Goal: Information Seeking & Learning: Learn about a topic

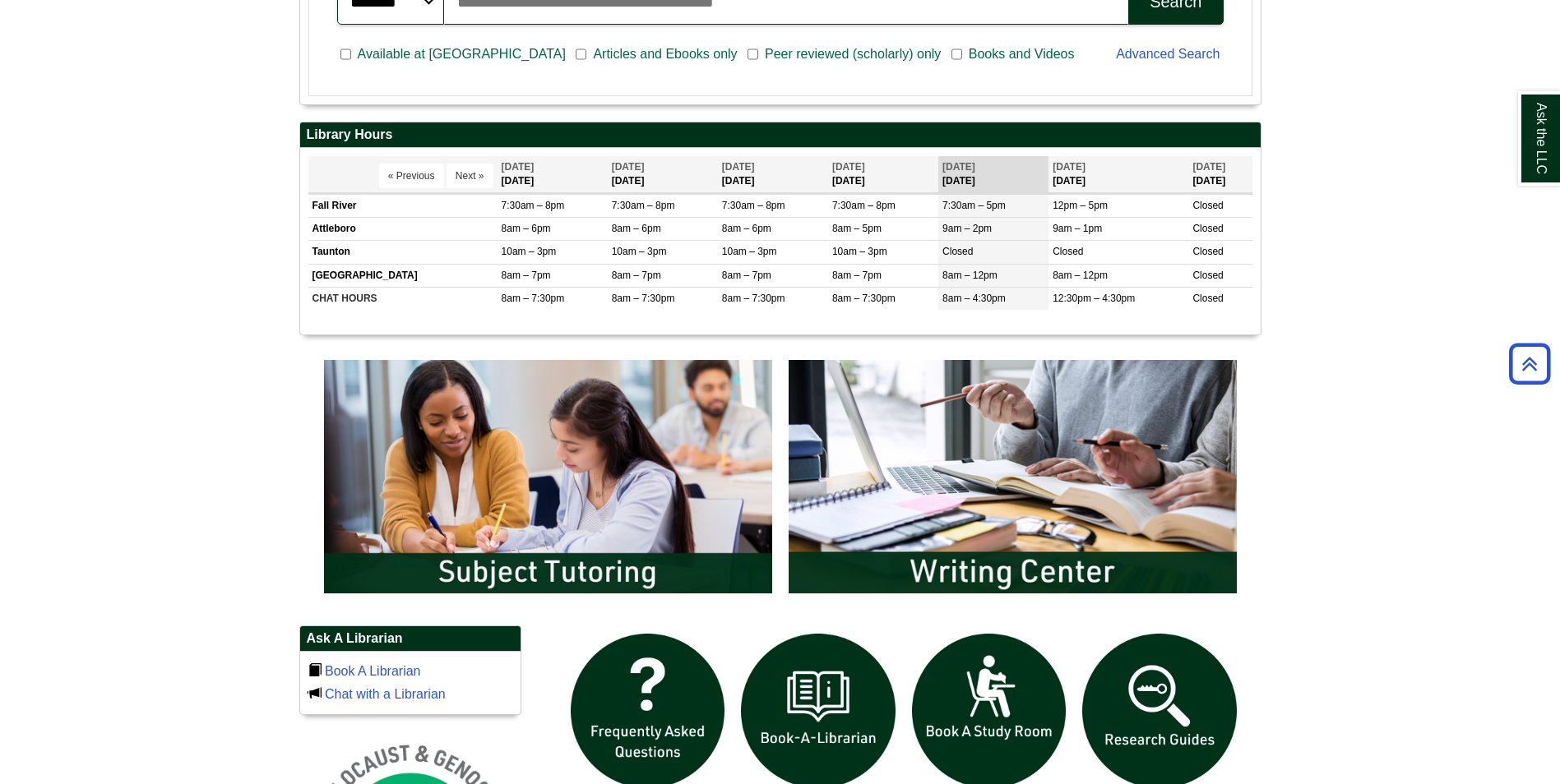
scroll to position [904, 0]
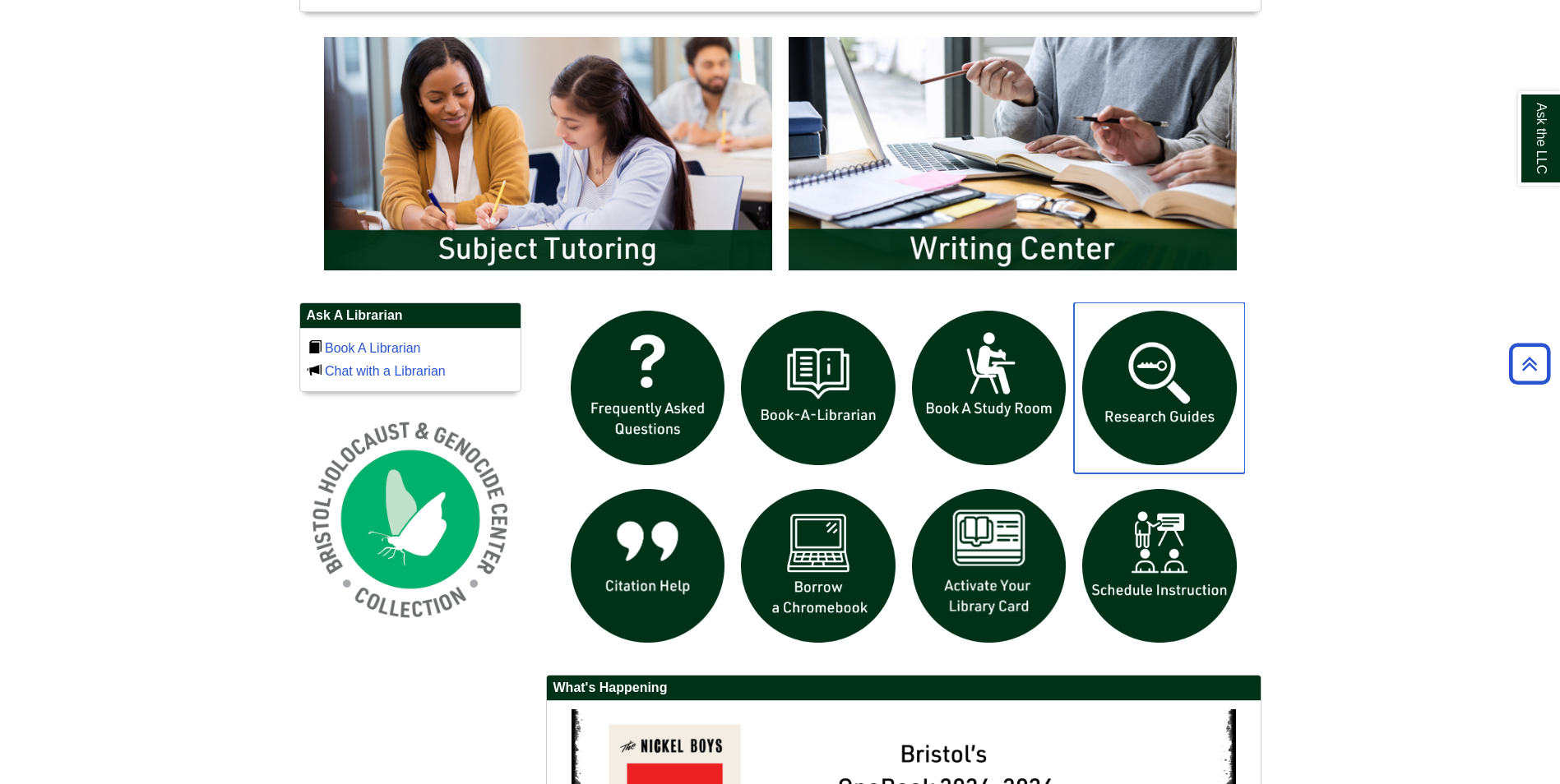
click at [1145, 382] on img "slideshow" at bounding box center [1159, 387] width 171 height 171
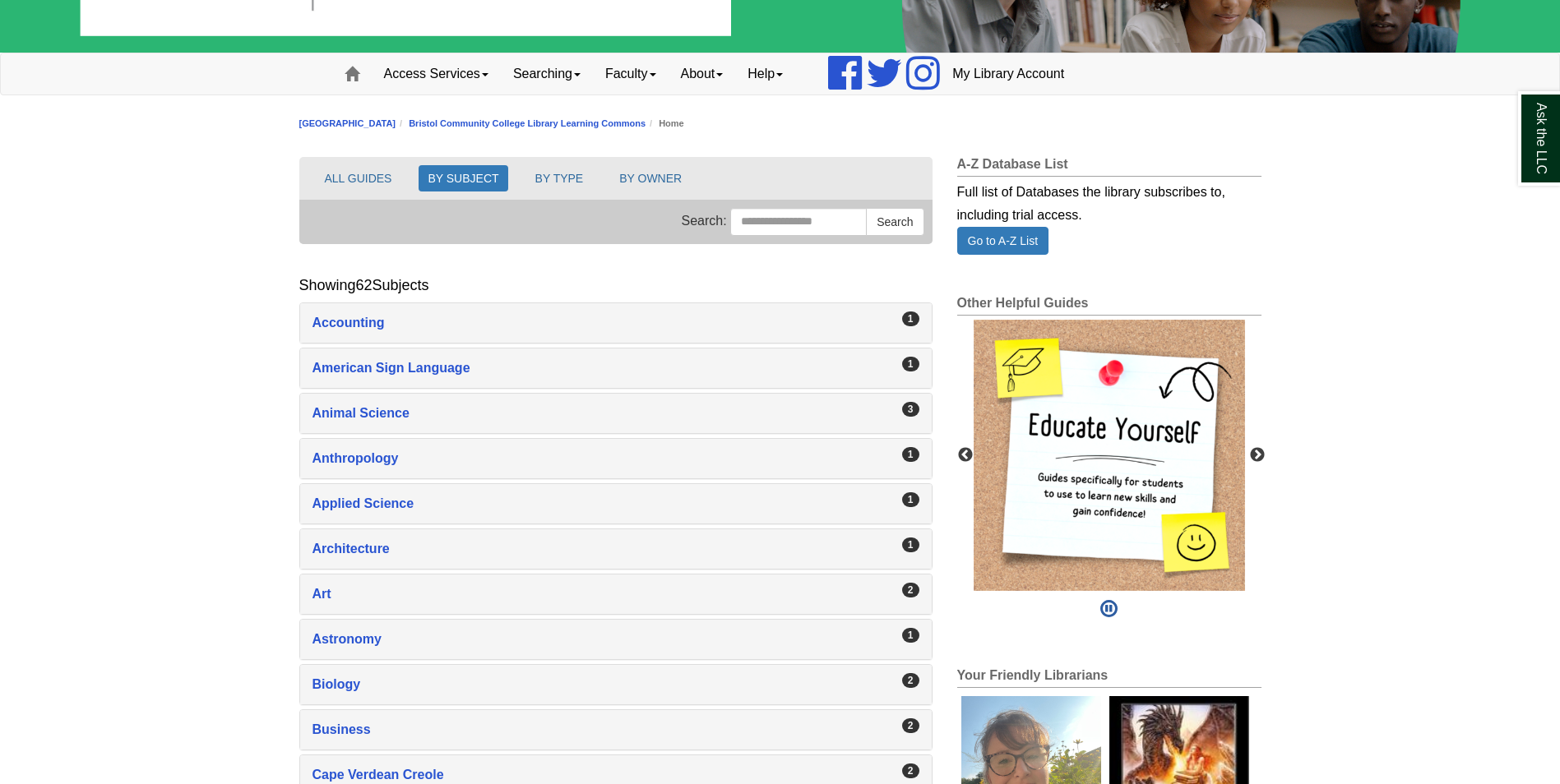
scroll to position [247, 0]
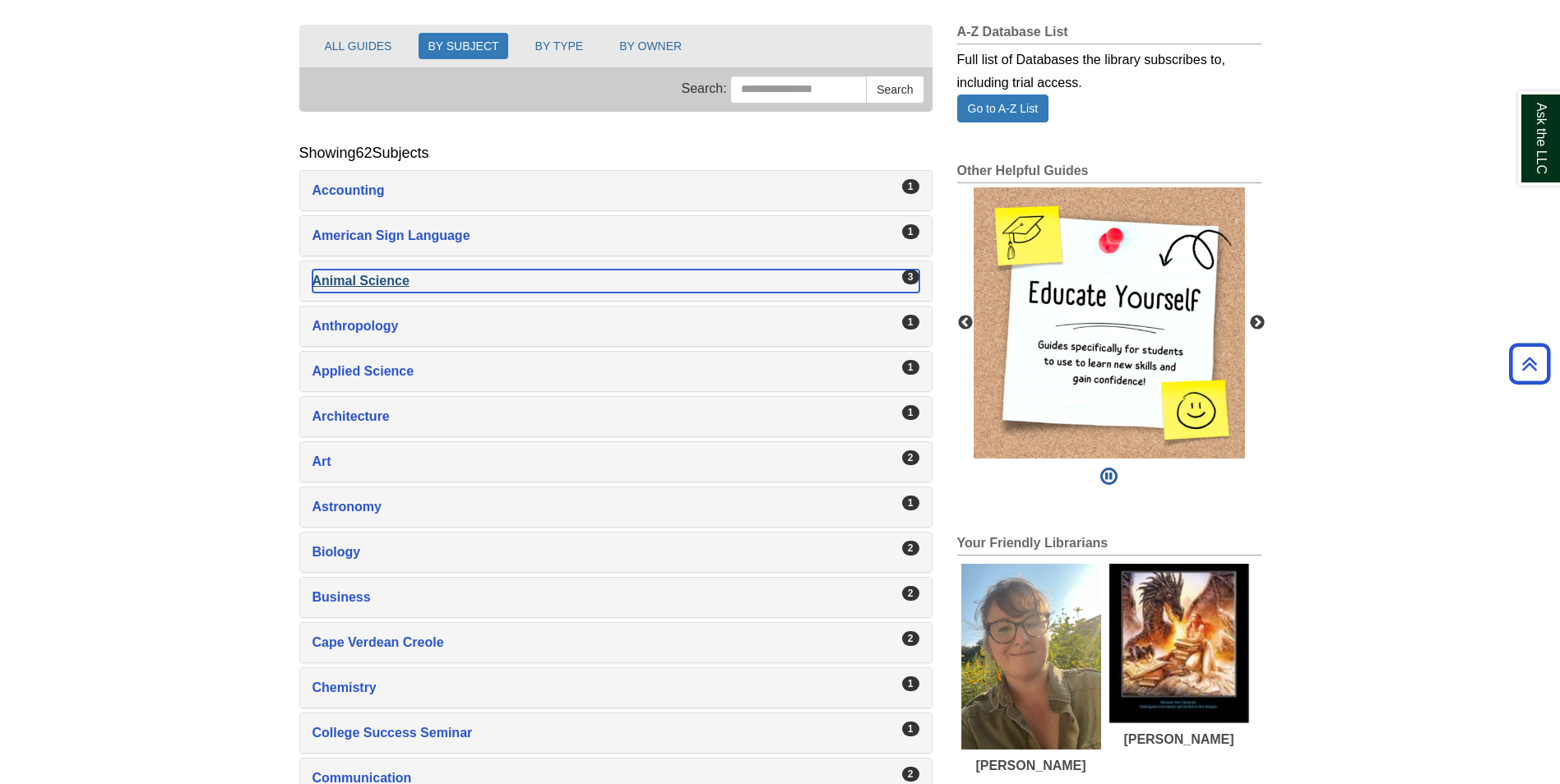
click at [426, 274] on div "Animal Science , 3 guides" at bounding box center [616, 282] width 607 height 23
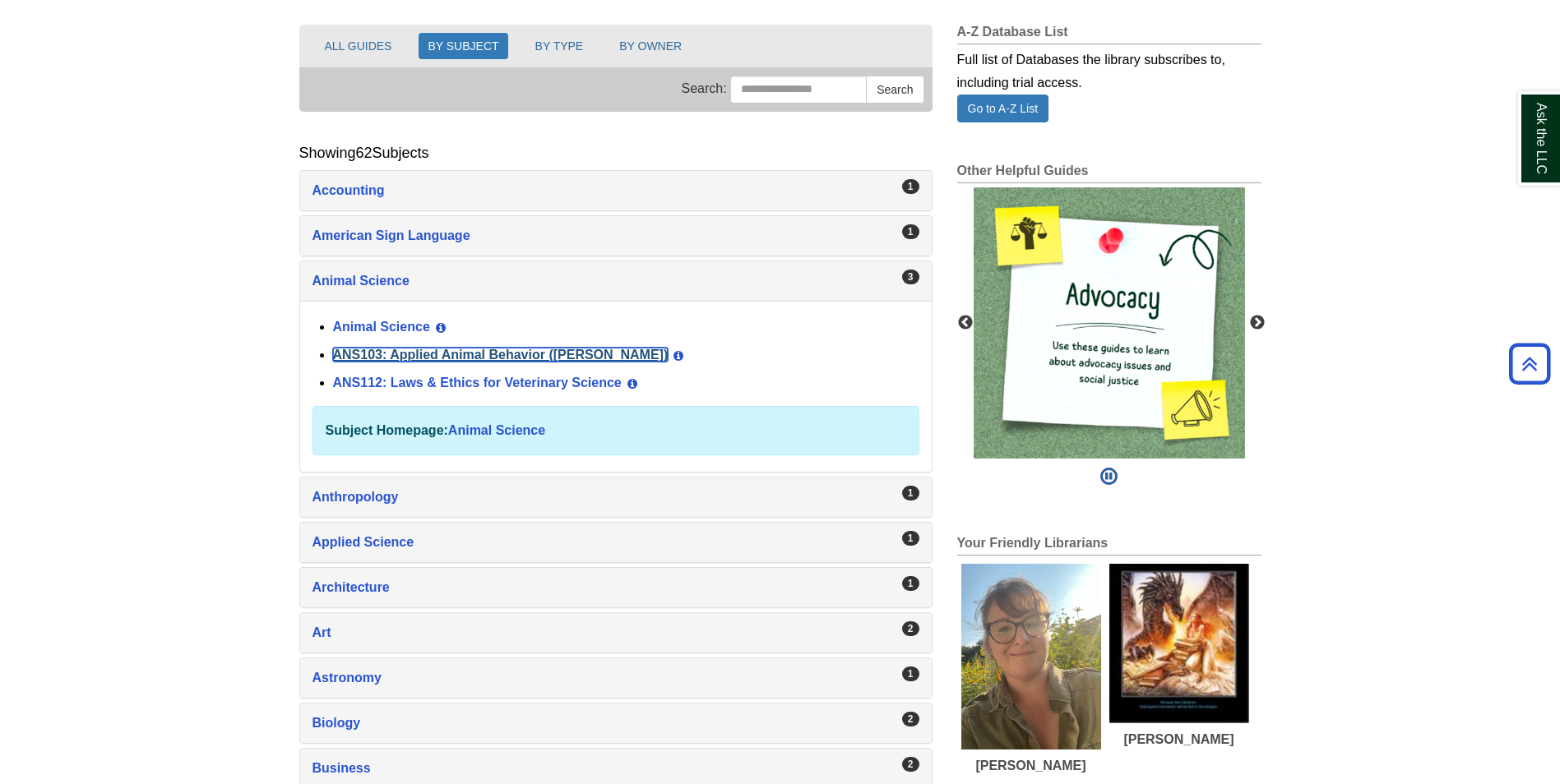
click at [447, 355] on link "ANS103: Applied Animal Behavior ([PERSON_NAME])" at bounding box center [500, 355] width 336 height 14
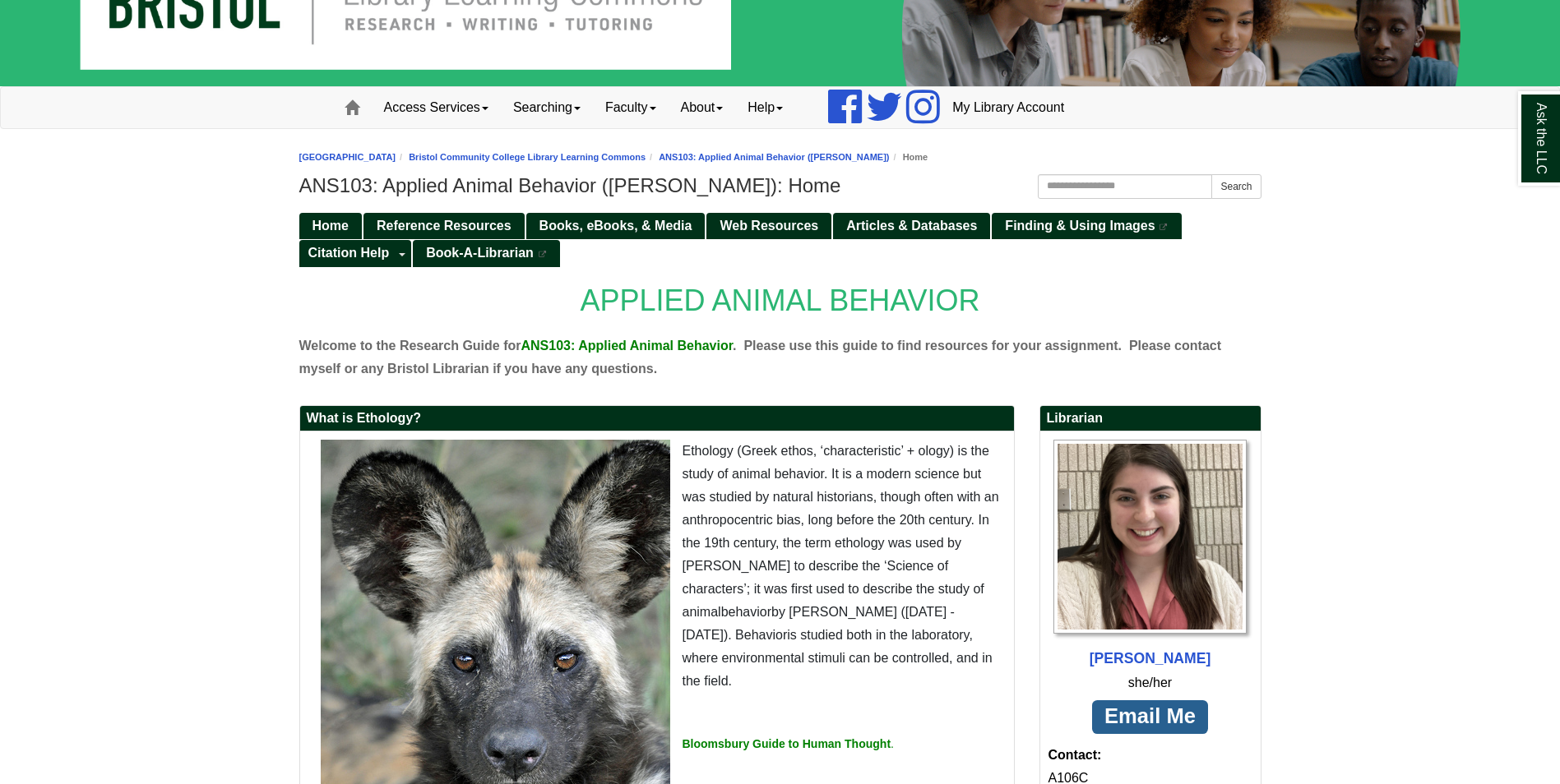
scroll to position [165, 0]
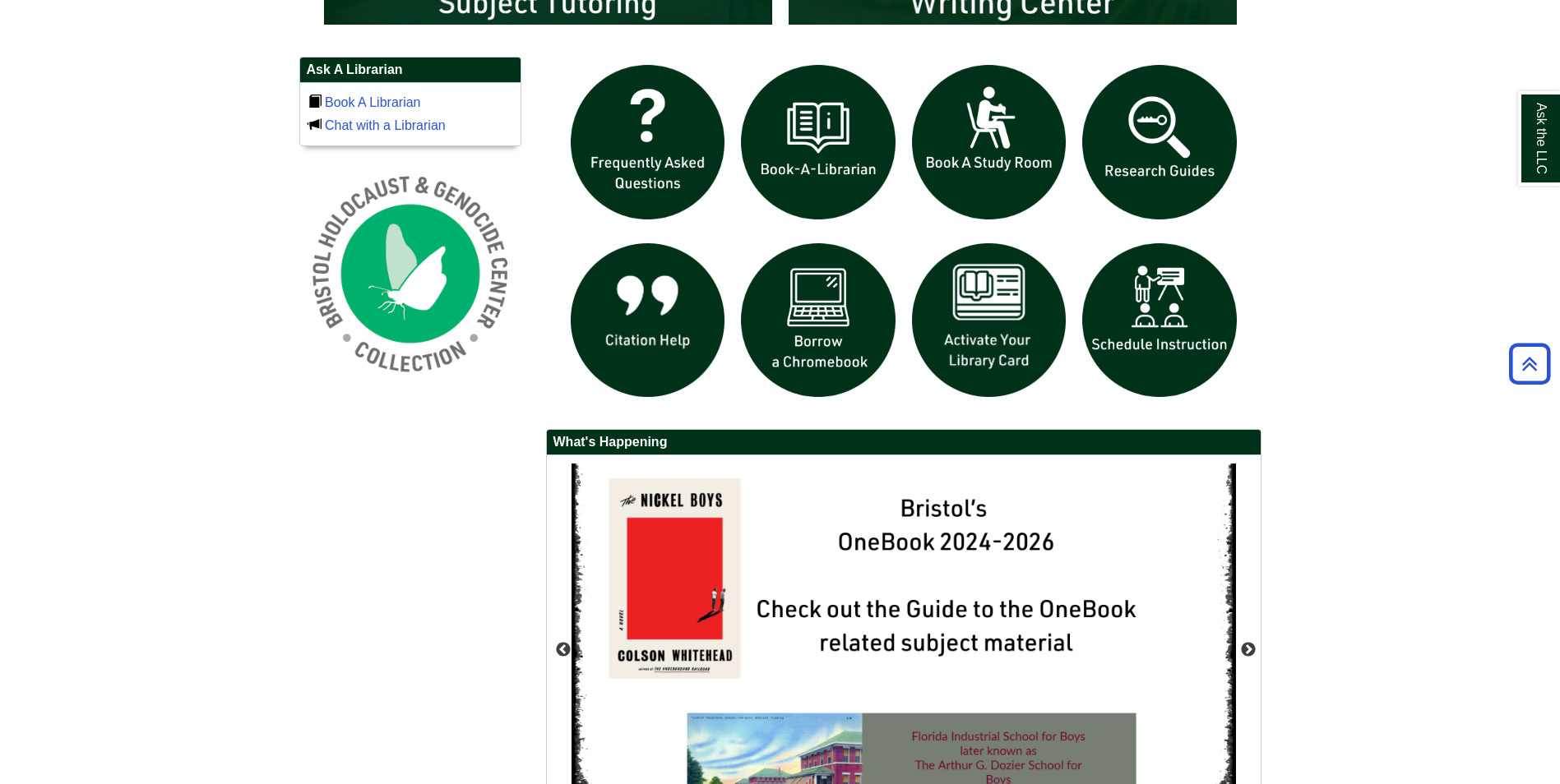
scroll to position [1151, 0]
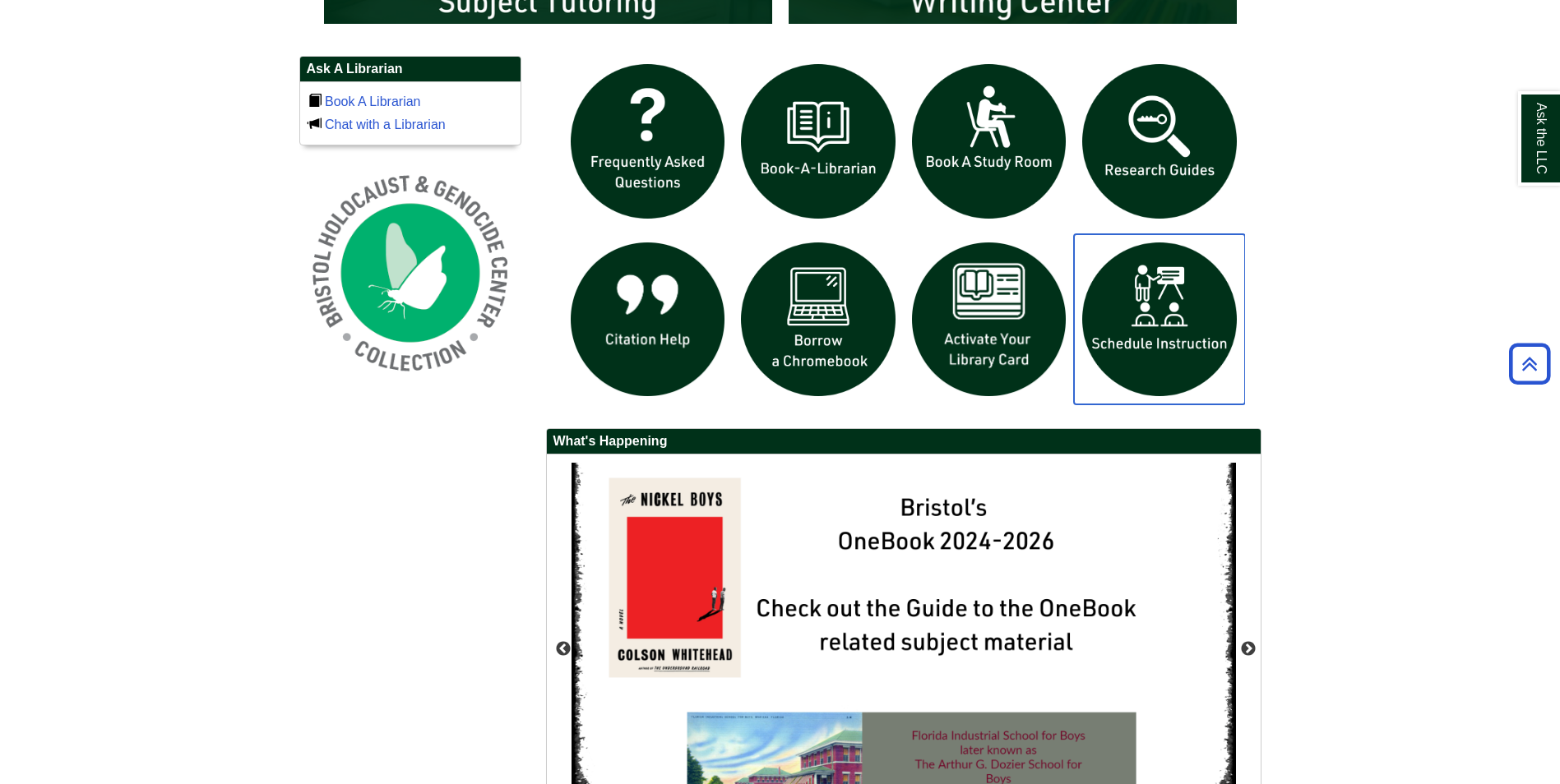
drag, startPoint x: 1216, startPoint y: 325, endPoint x: 1281, endPoint y: 154, distance: 182.9
click at [1169, 120] on img "slideshow" at bounding box center [1159, 140] width 171 height 171
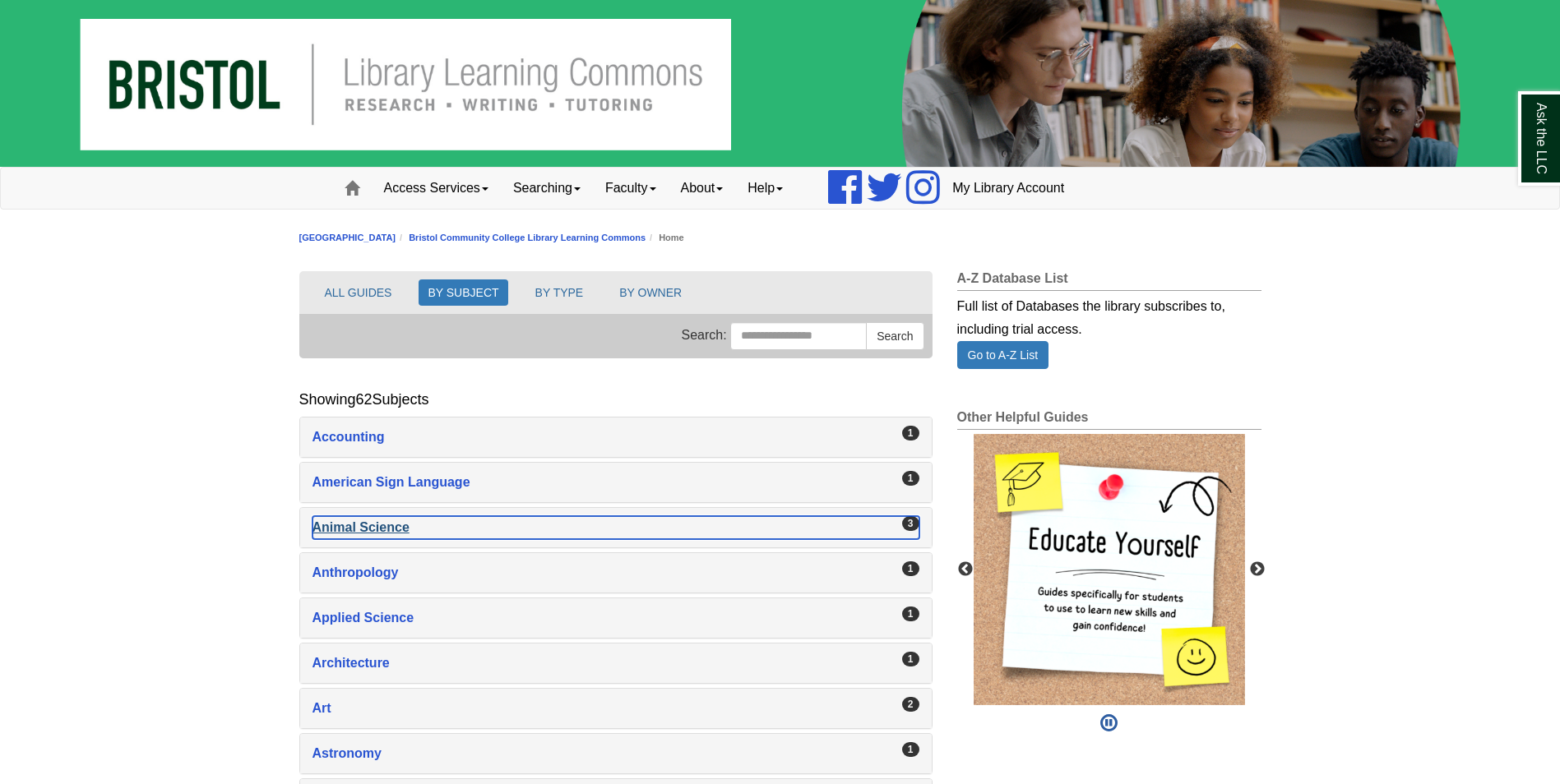
click at [380, 528] on div "Animal Science , 3 guides" at bounding box center [616, 528] width 607 height 23
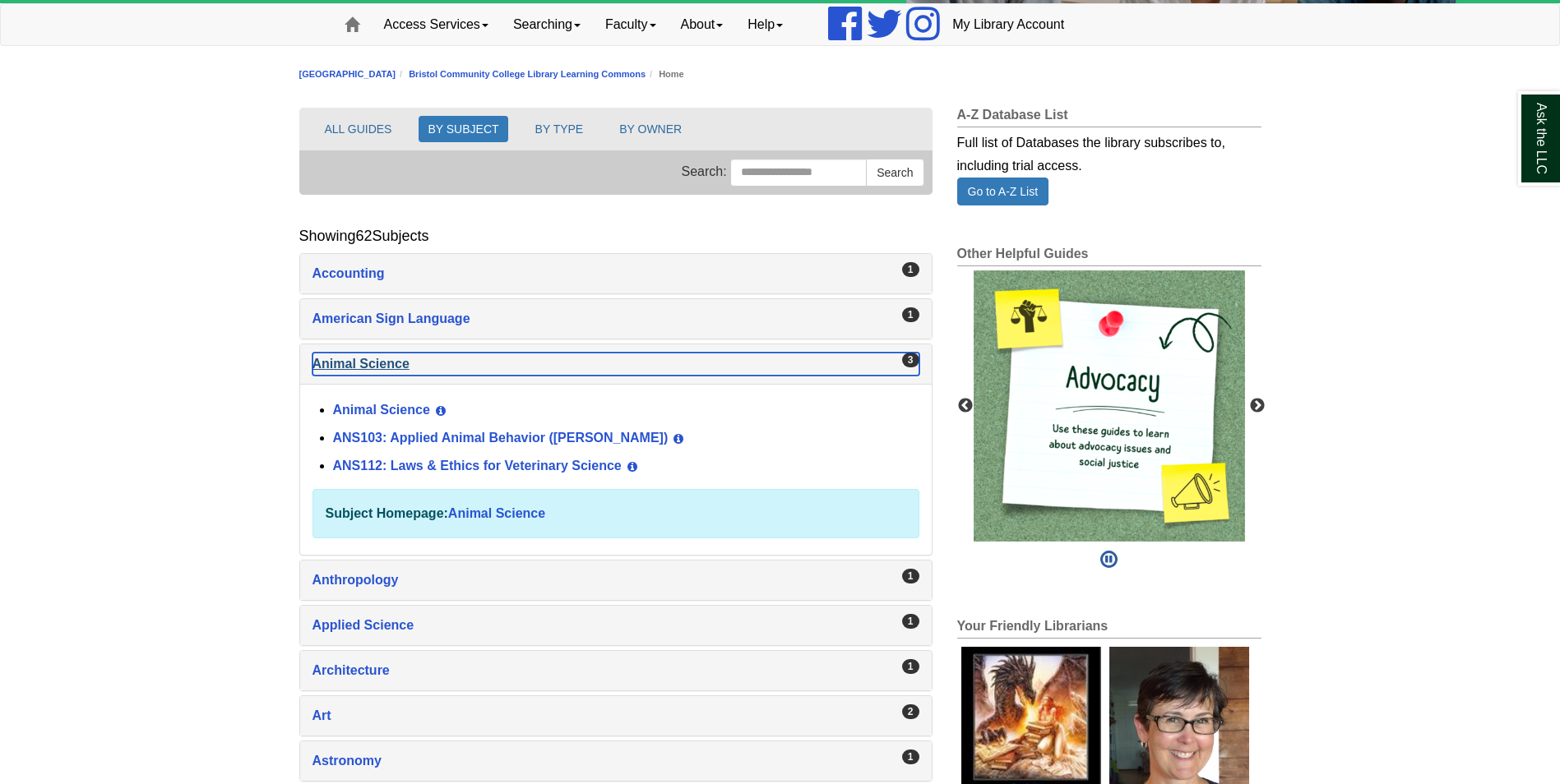
scroll to position [165, 0]
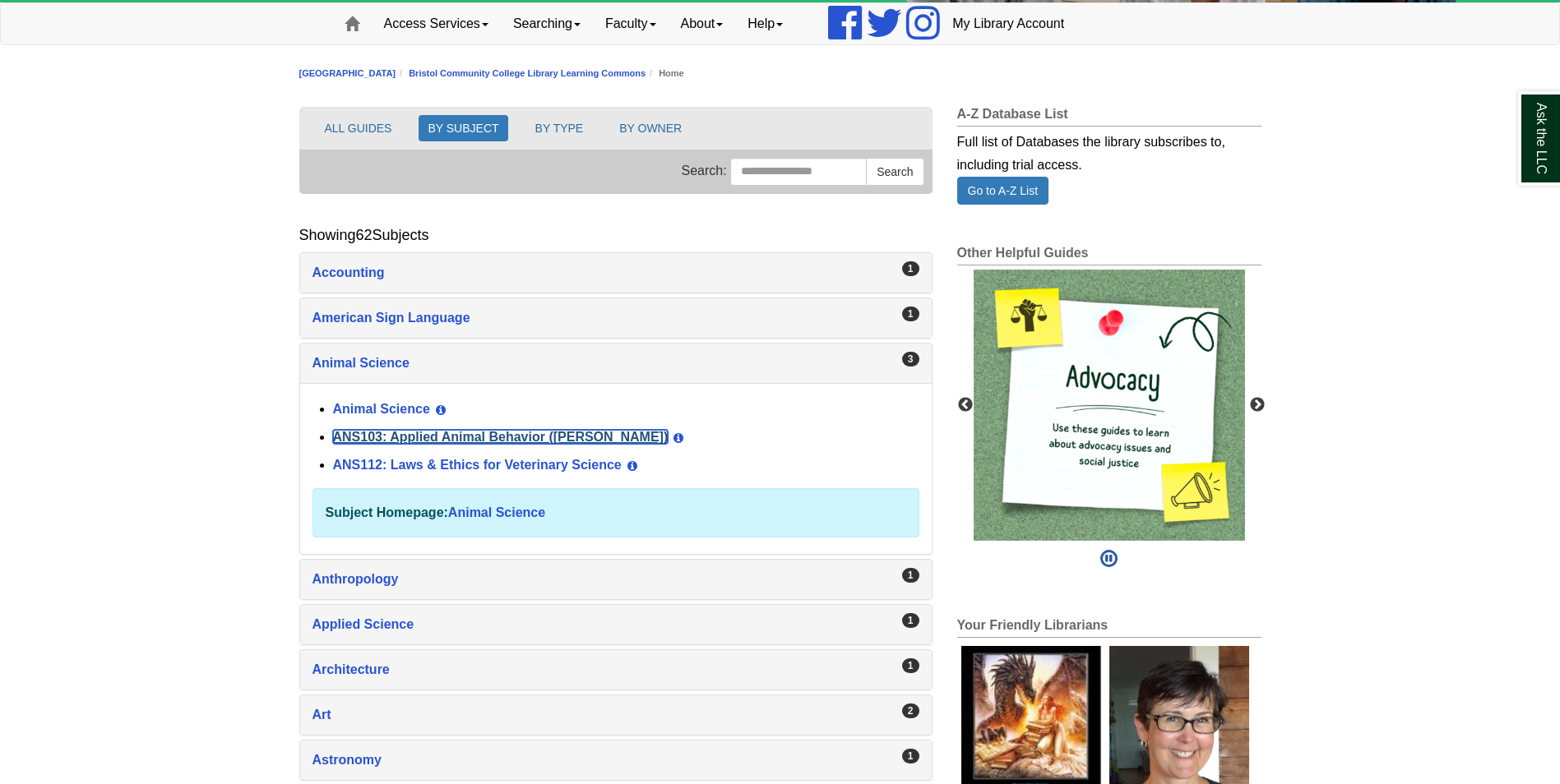
click at [476, 438] on link "ANS103: Applied Animal Behavior ([PERSON_NAME])" at bounding box center [500, 437] width 336 height 14
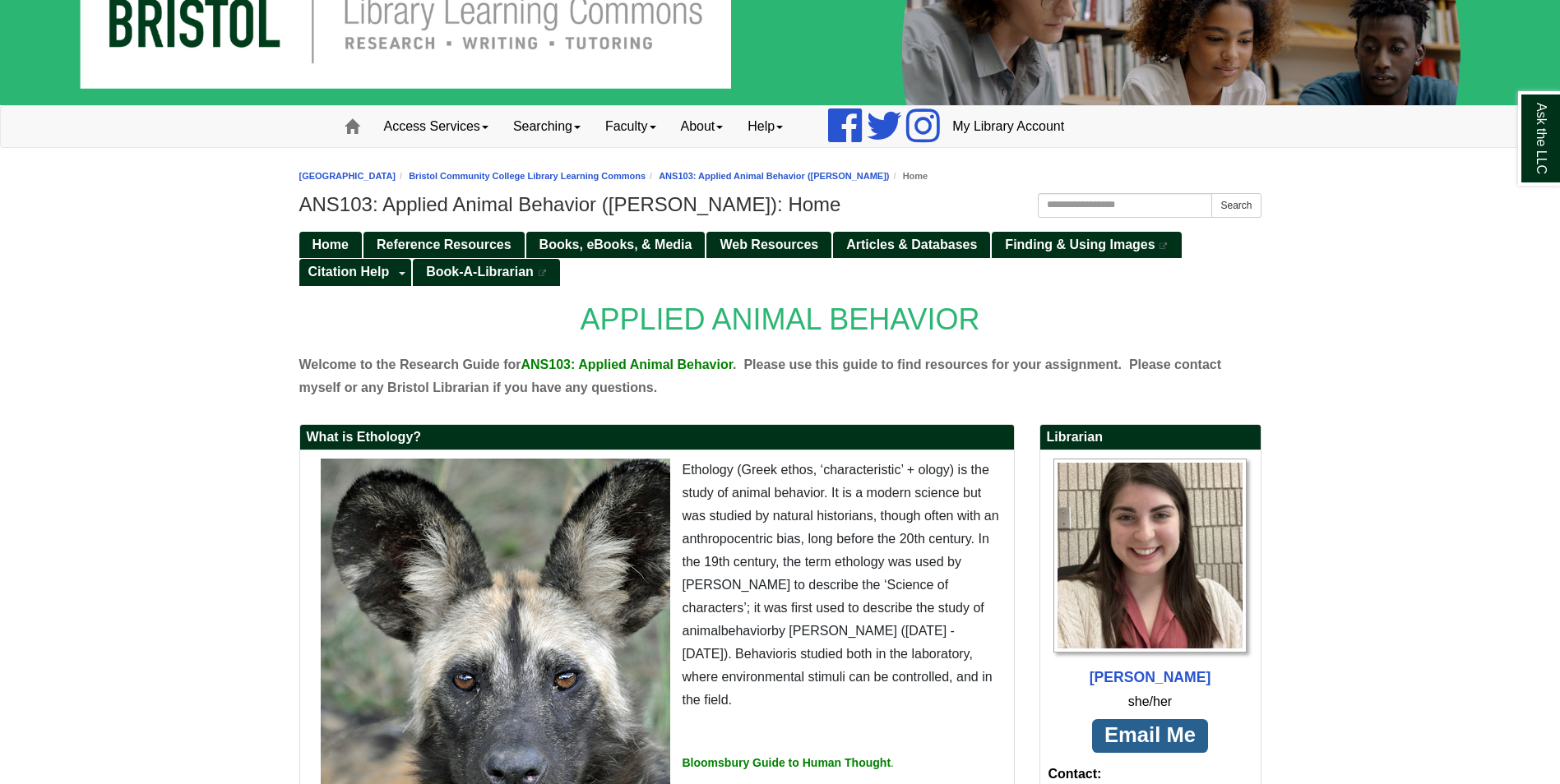
scroll to position [247, 0]
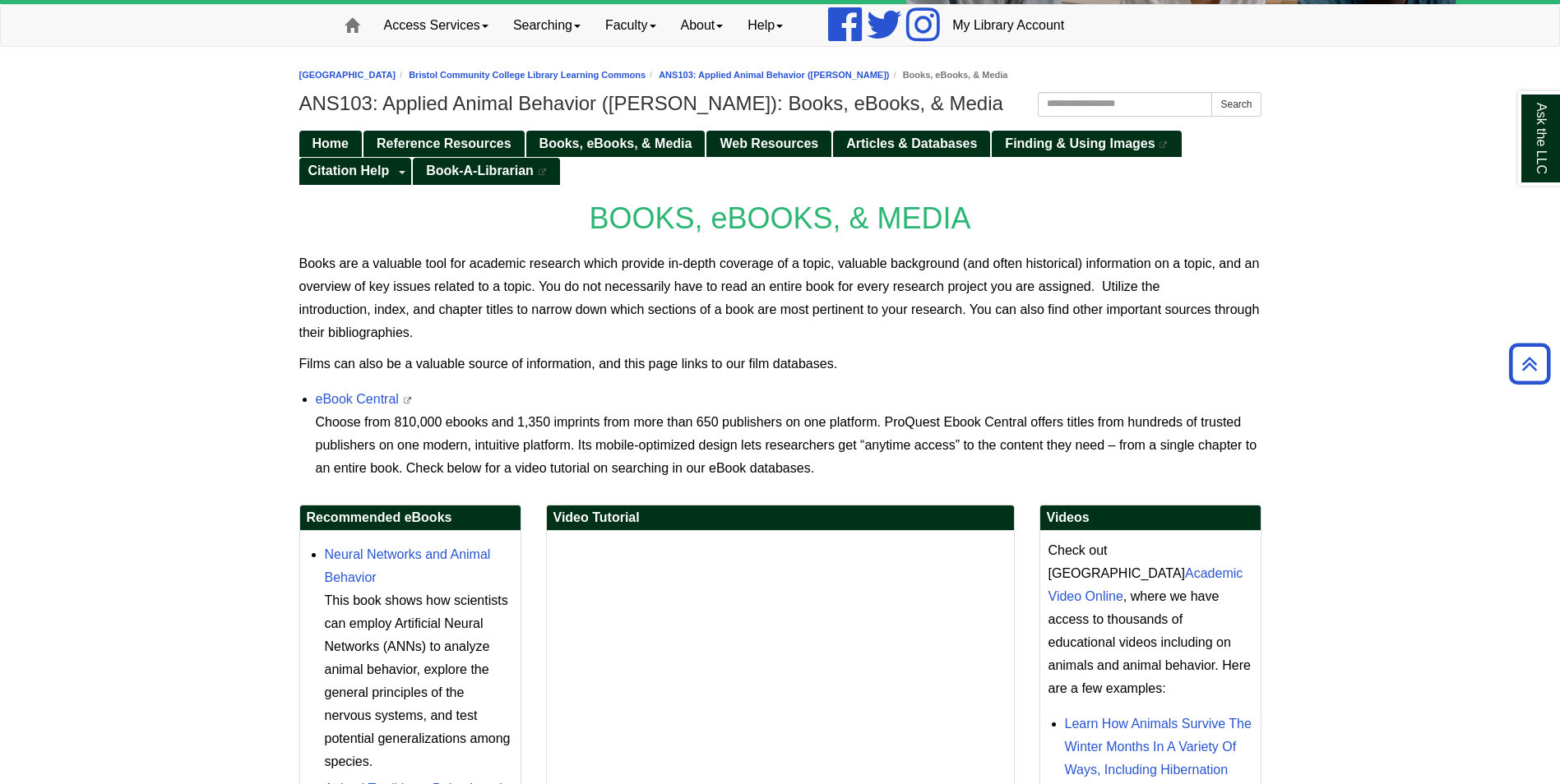
scroll to position [160, 0]
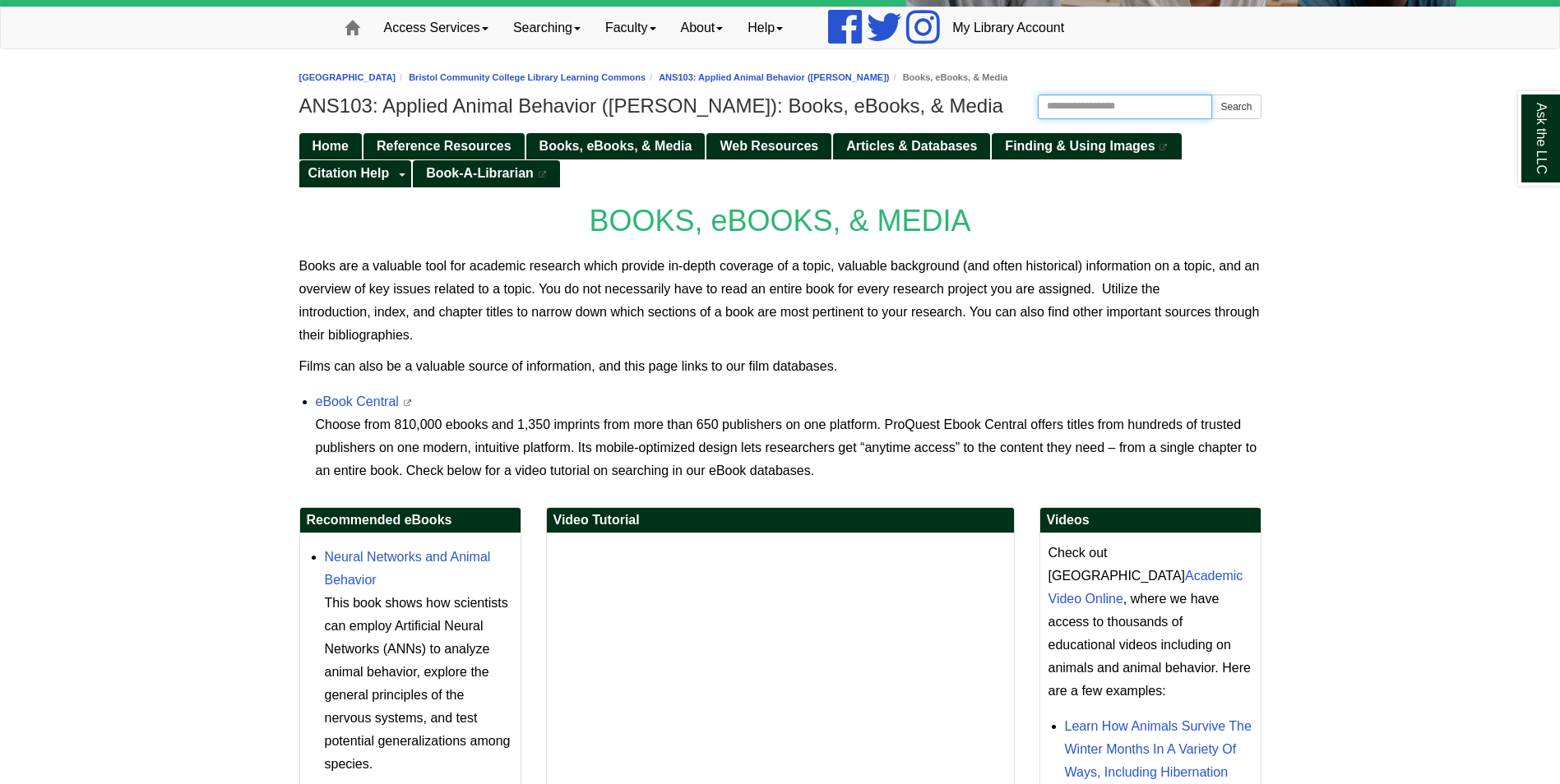
click at [1144, 107] on input "Search this Guide" at bounding box center [1126, 106] width 176 height 24
click at [322, 405] on link "eBook Central" at bounding box center [357, 402] width 83 height 14
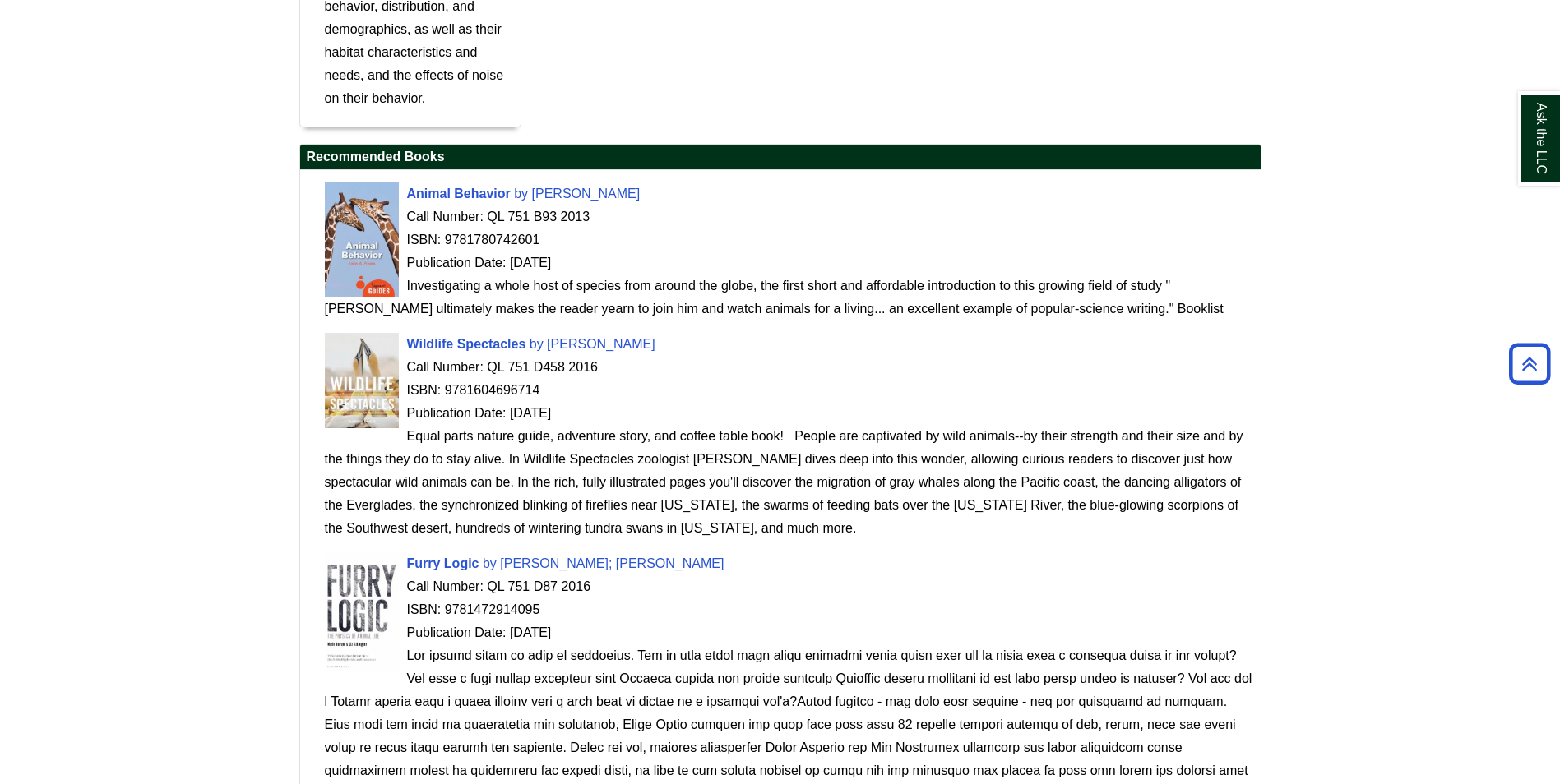
scroll to position [1312, 0]
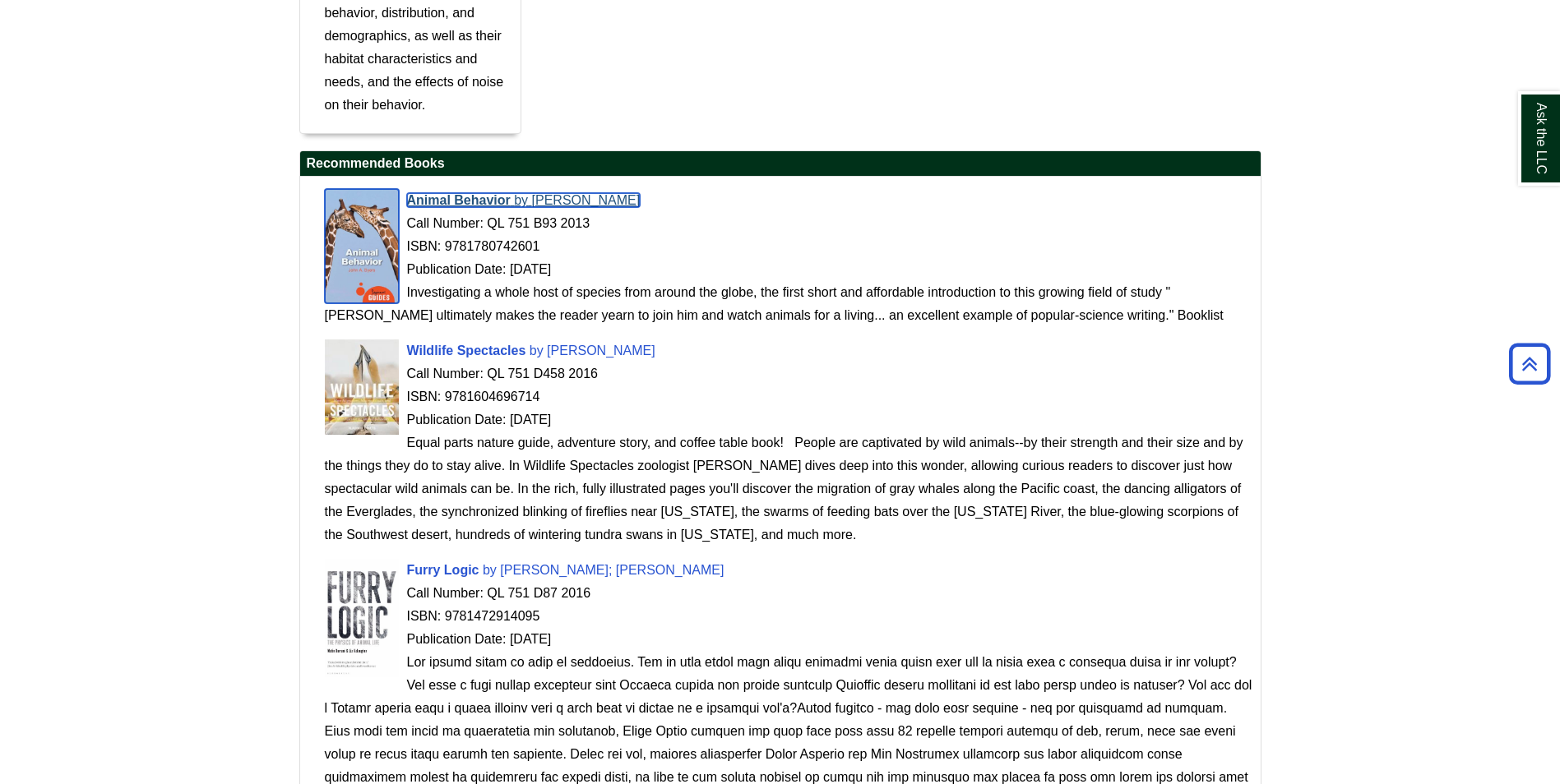
click at [552, 198] on span "John A. Byers" at bounding box center [585, 200] width 108 height 14
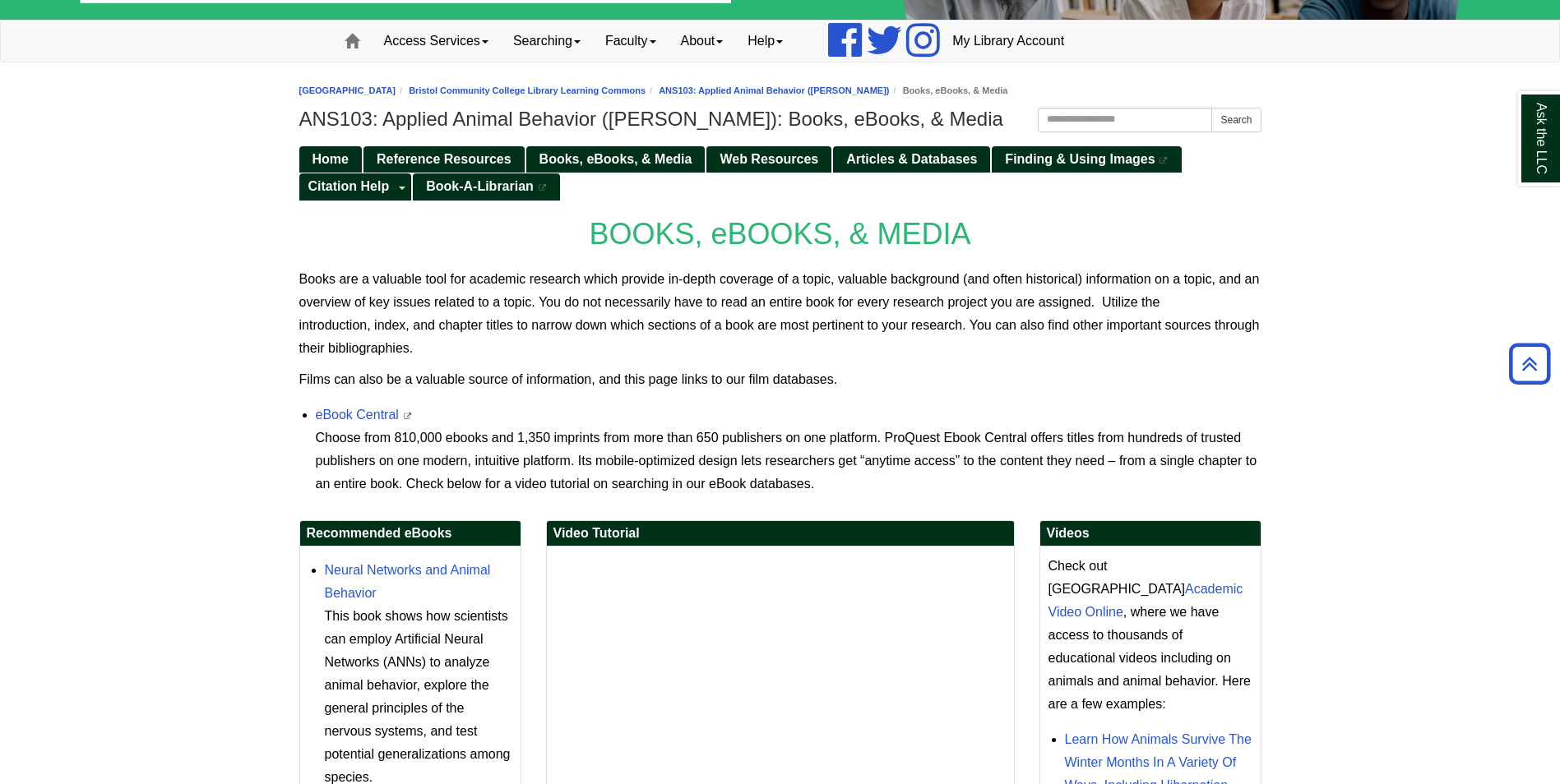
scroll to position [78, 0]
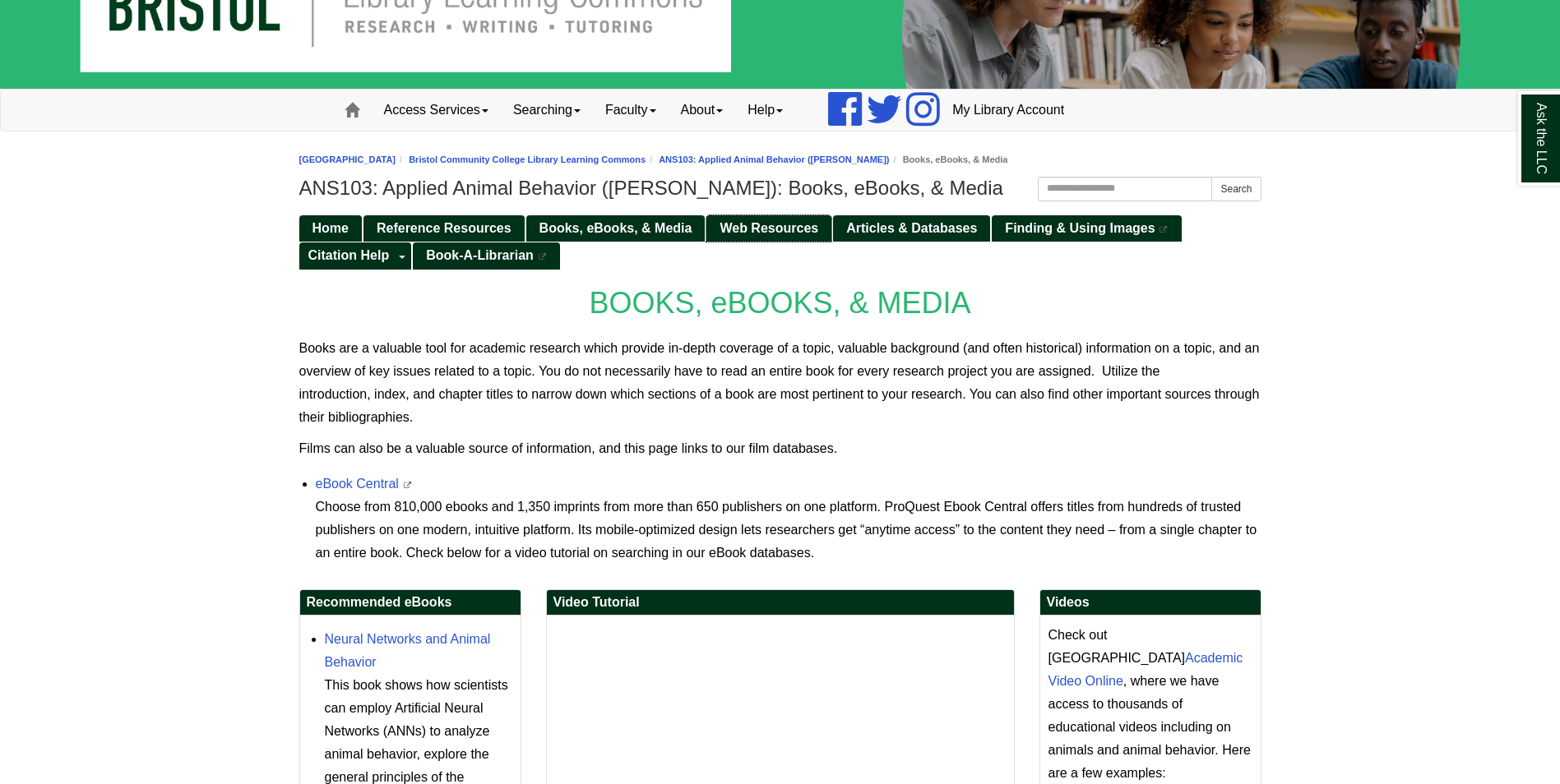
click at [767, 225] on span "Web Resources" at bounding box center [769, 228] width 99 height 14
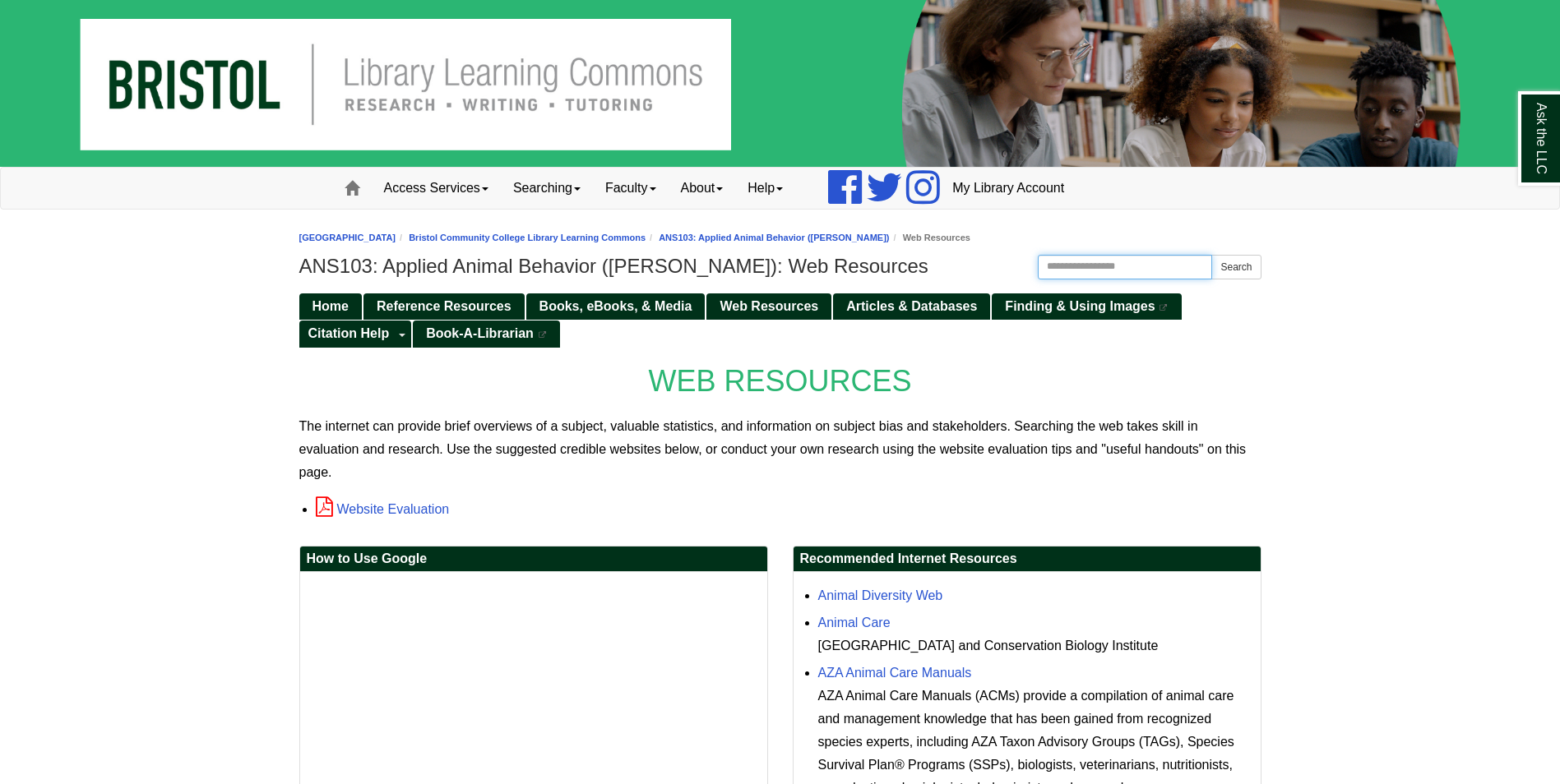
click at [1140, 259] on input "Search this Guide" at bounding box center [1126, 266] width 176 height 24
type input "*****"
click at [1212, 255] on button "Search" at bounding box center [1236, 266] width 50 height 24
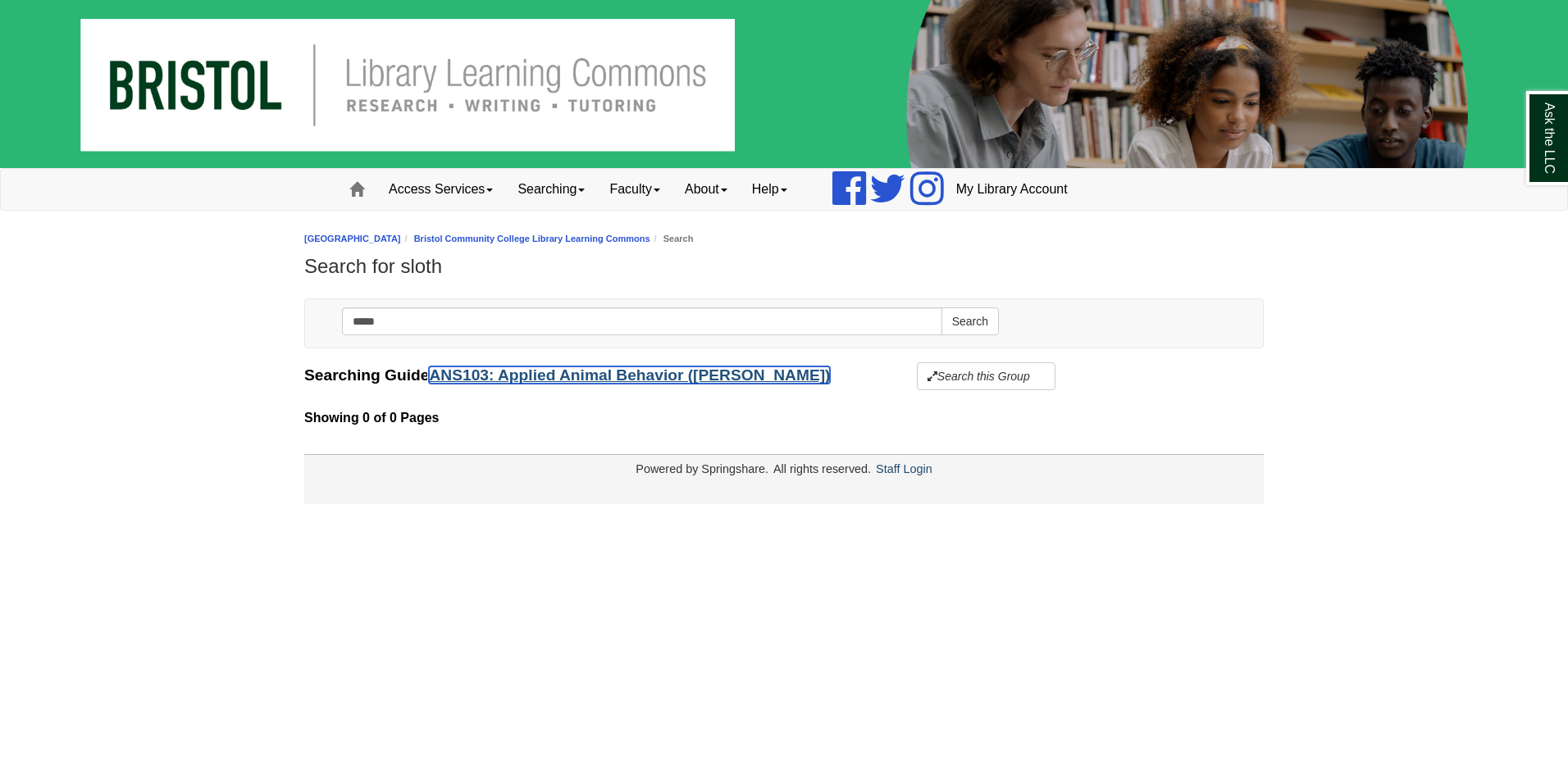
click at [702, 375] on link "ANS103: Applied Animal Behavior ([PERSON_NAME])" at bounding box center [629, 375] width 401 height 18
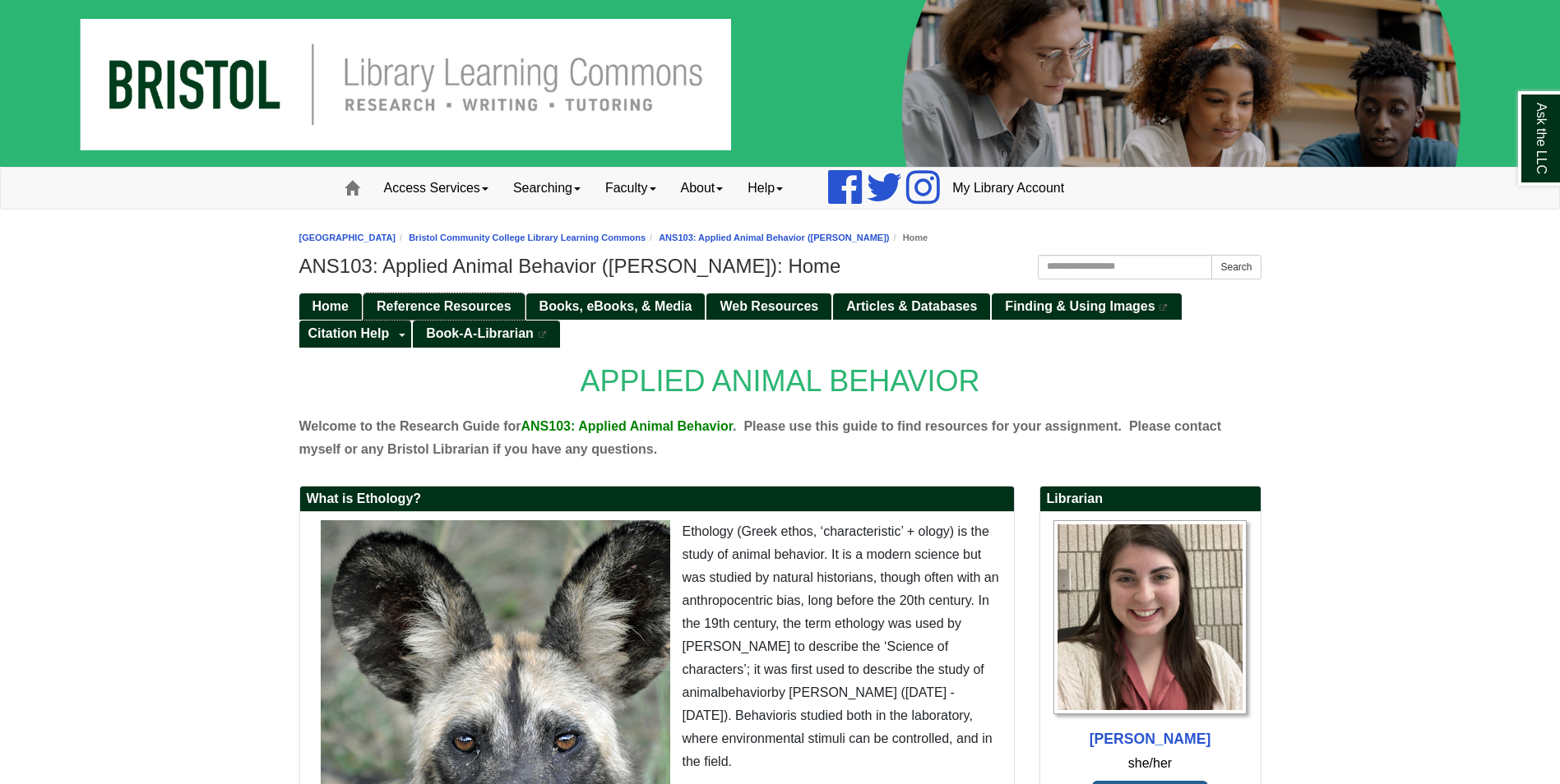
click at [405, 306] on span "Reference Resources" at bounding box center [444, 306] width 135 height 14
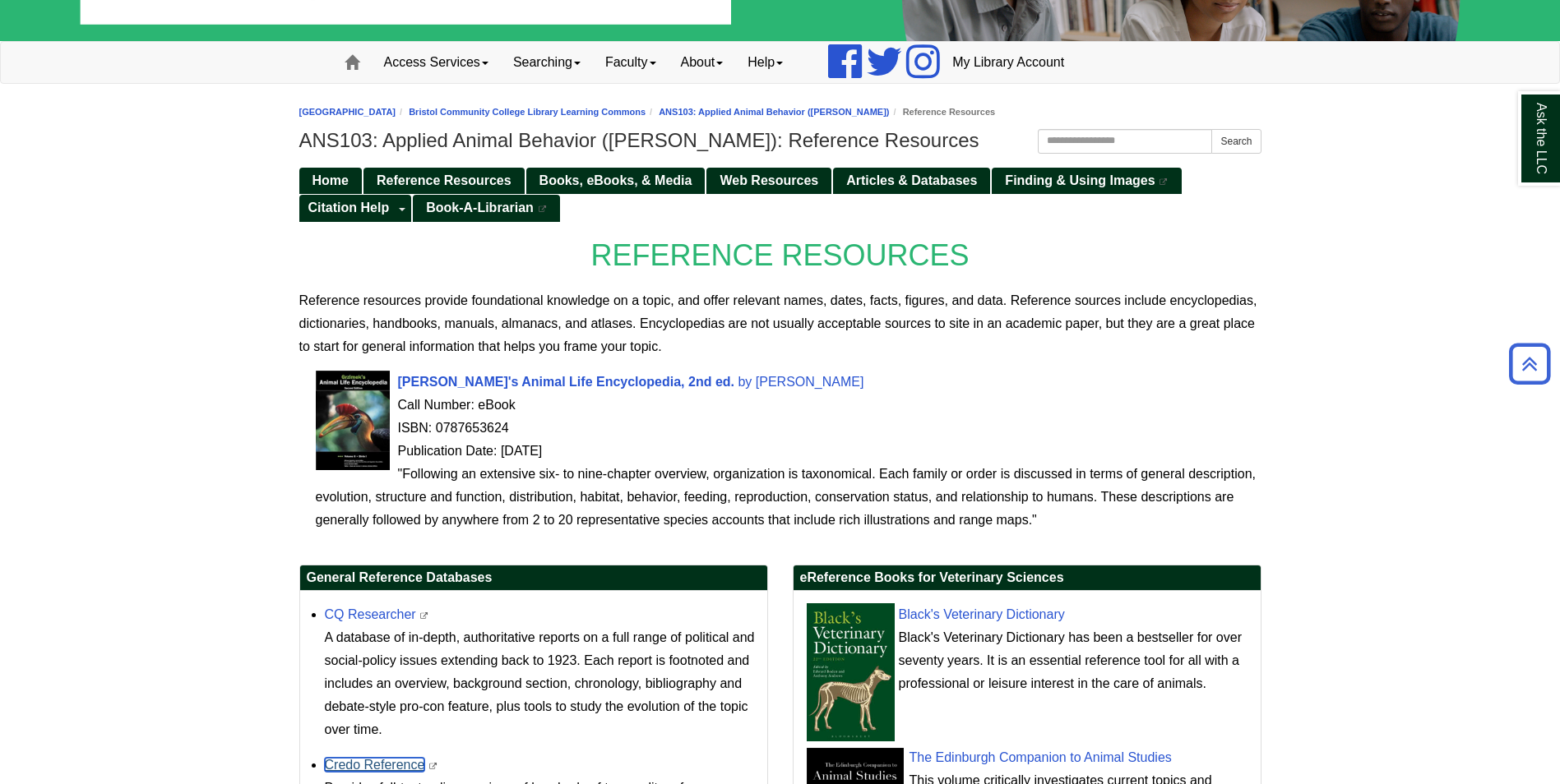
scroll to position [122, 0]
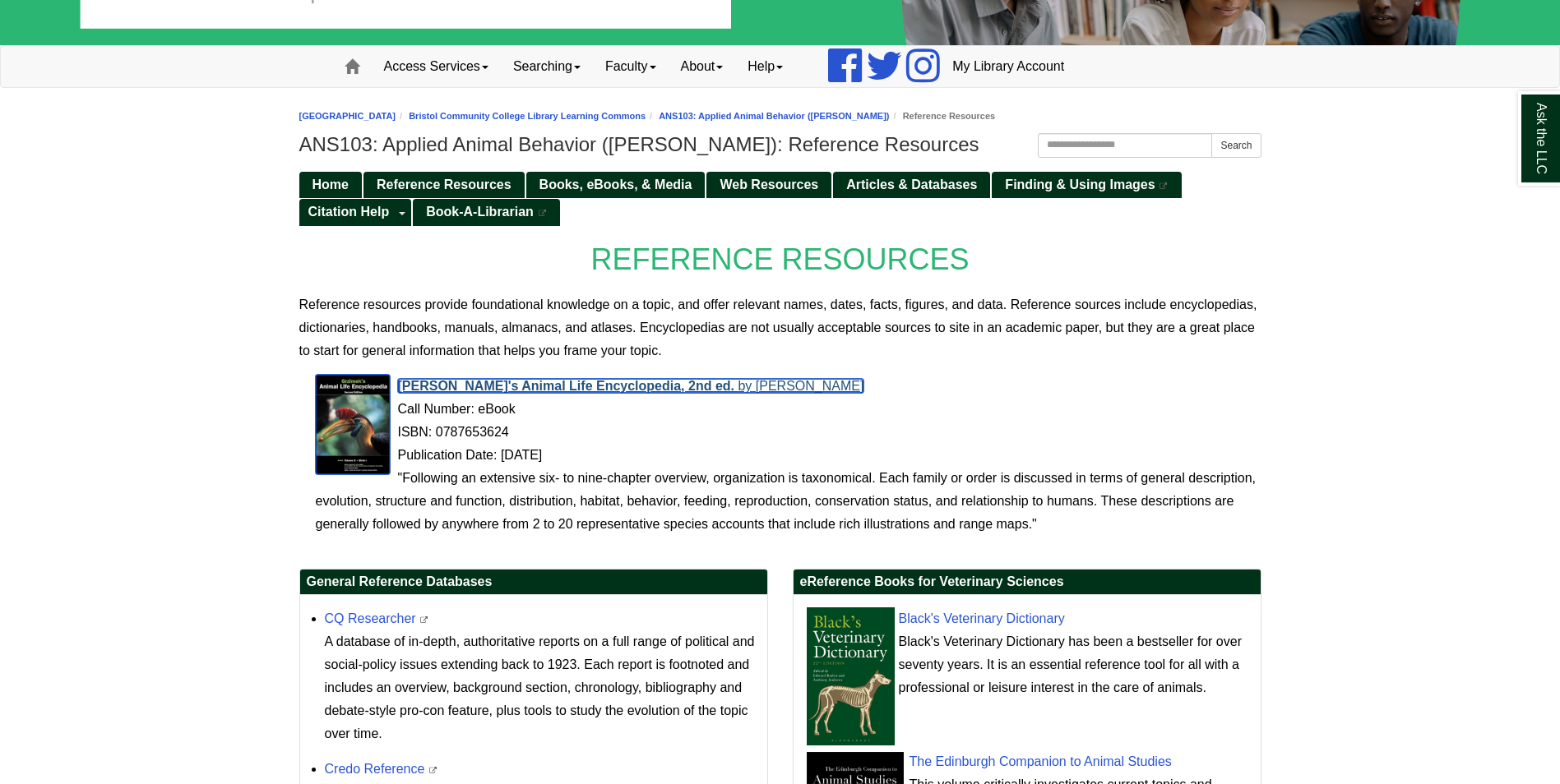
click at [756, 389] on span "Grzimek, Bernhard" at bounding box center [810, 386] width 108 height 14
click at [894, 186] on span "Articles & Databases" at bounding box center [912, 184] width 131 height 14
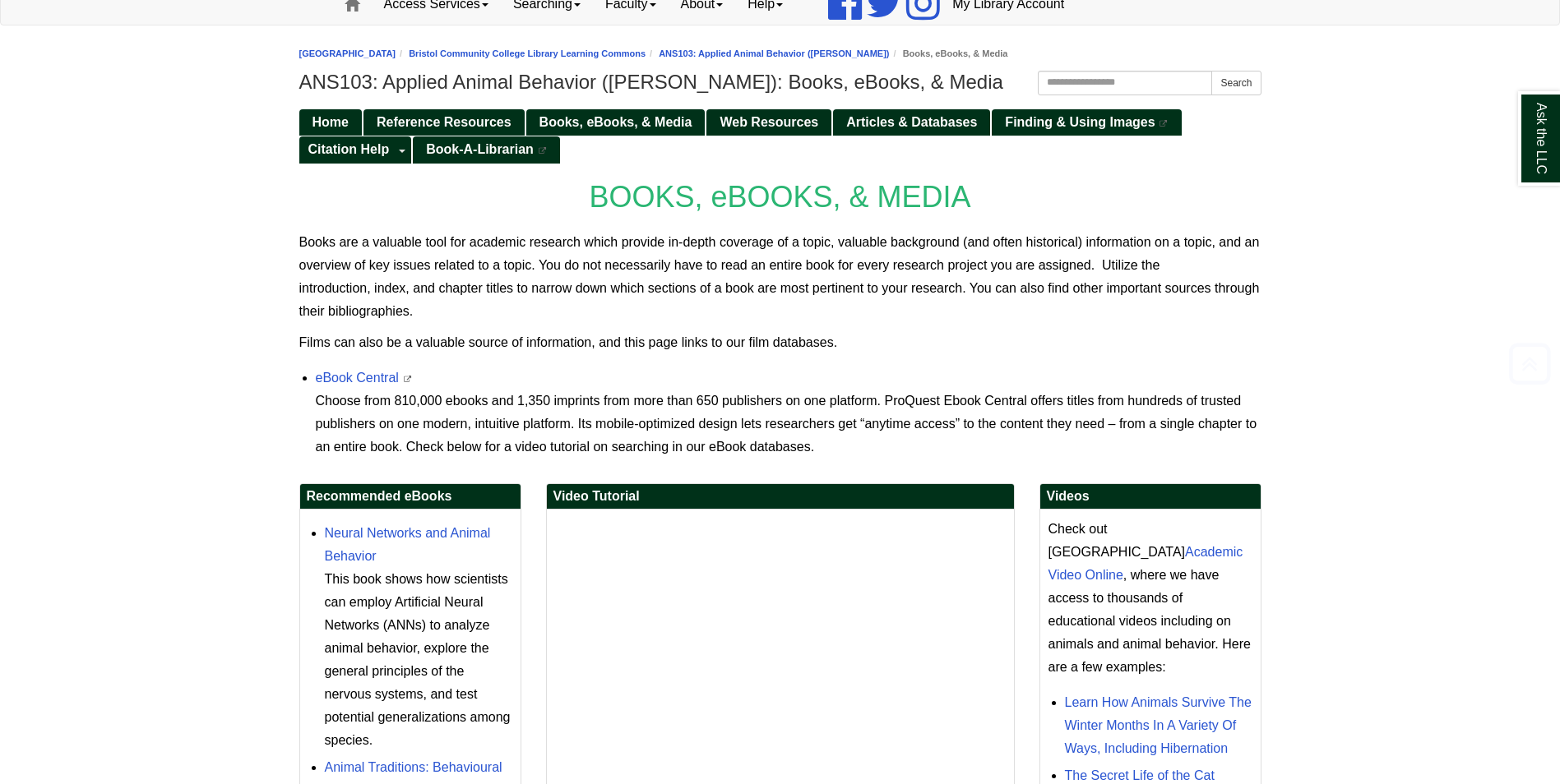
scroll to position [329, 0]
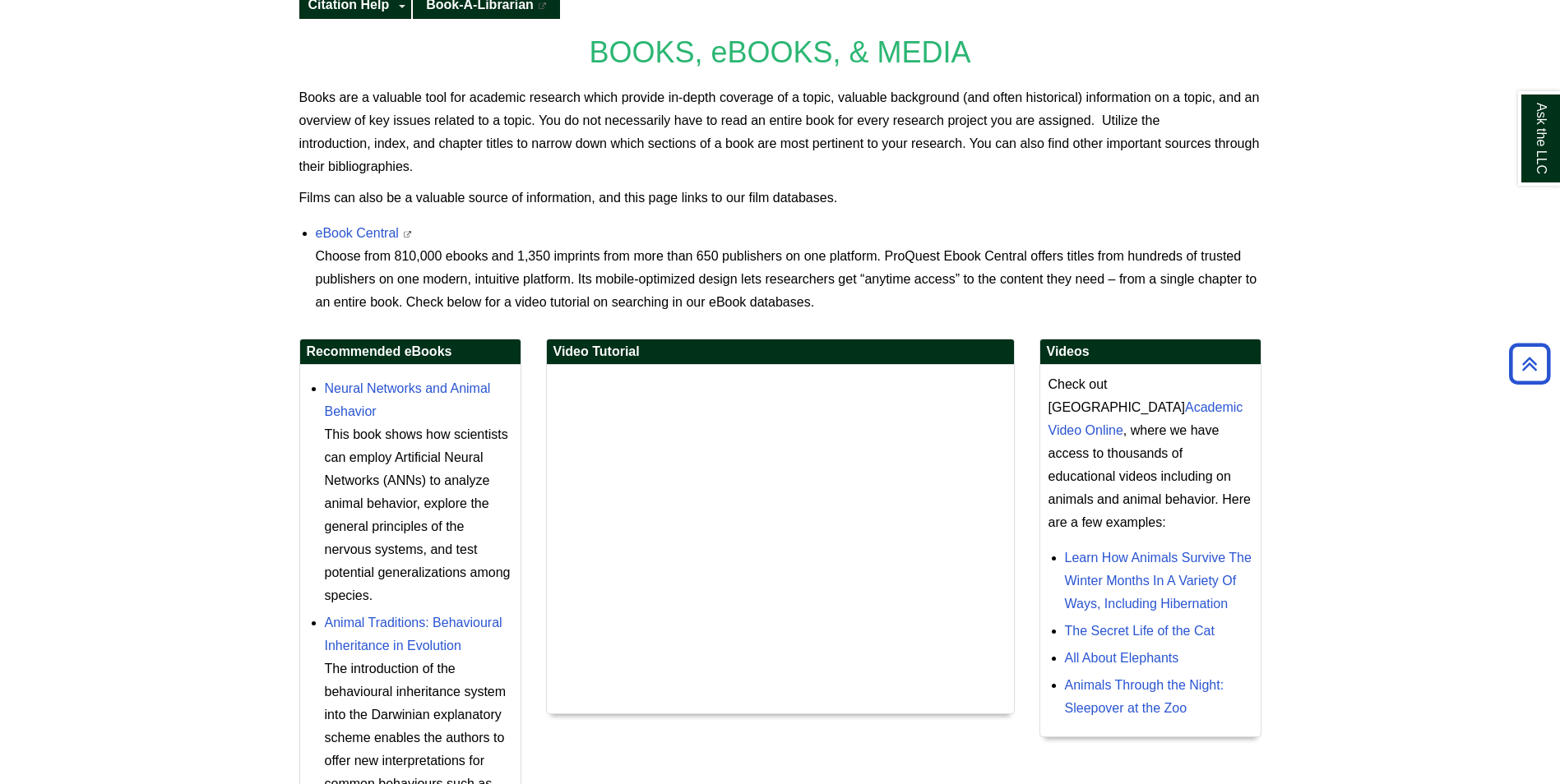
click at [341, 219] on li "eBook Central This link opens in a new window Choose from 810,000 ebooks and 1,…" at bounding box center [789, 265] width 946 height 97
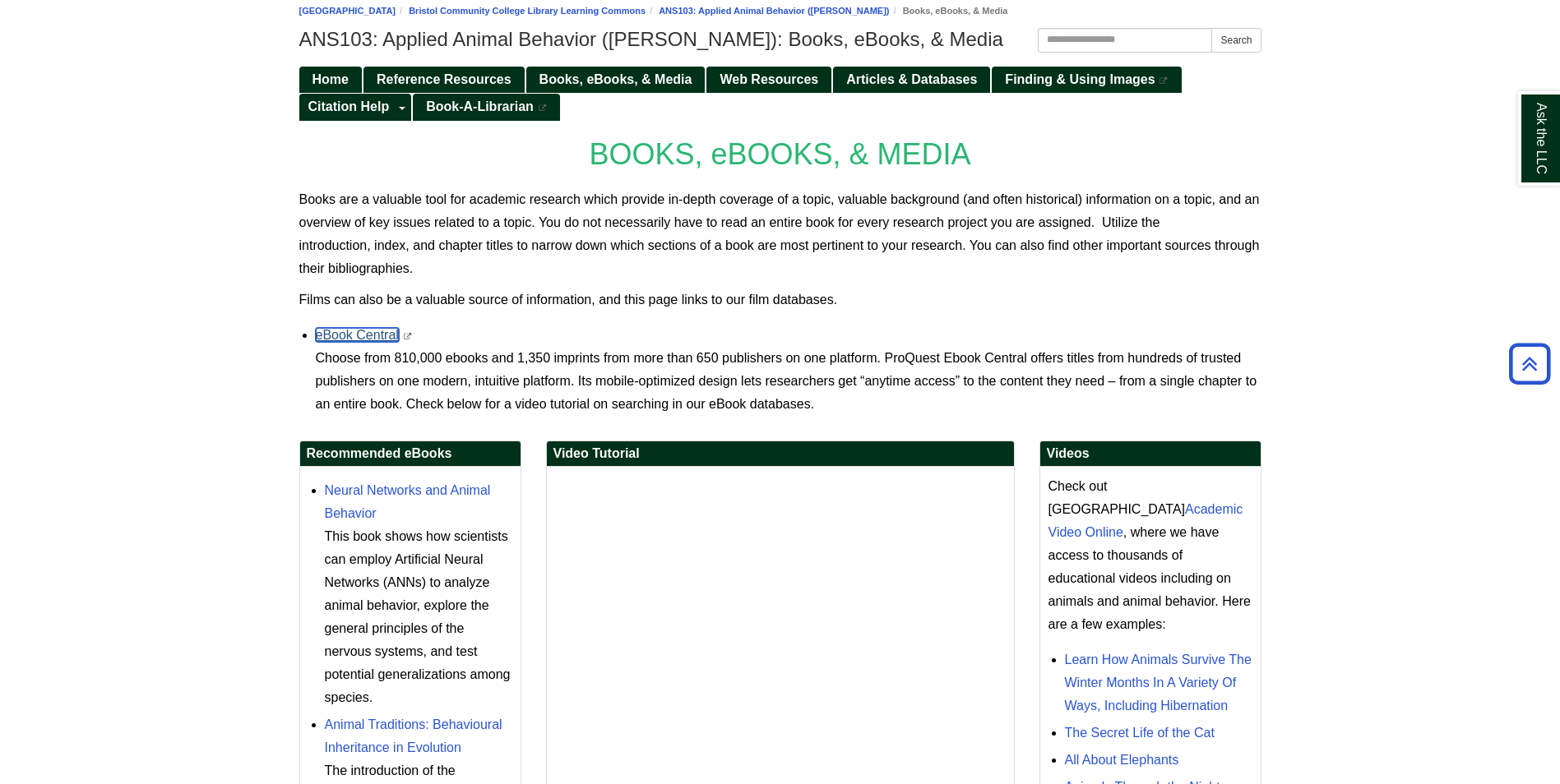
scroll to position [82, 0]
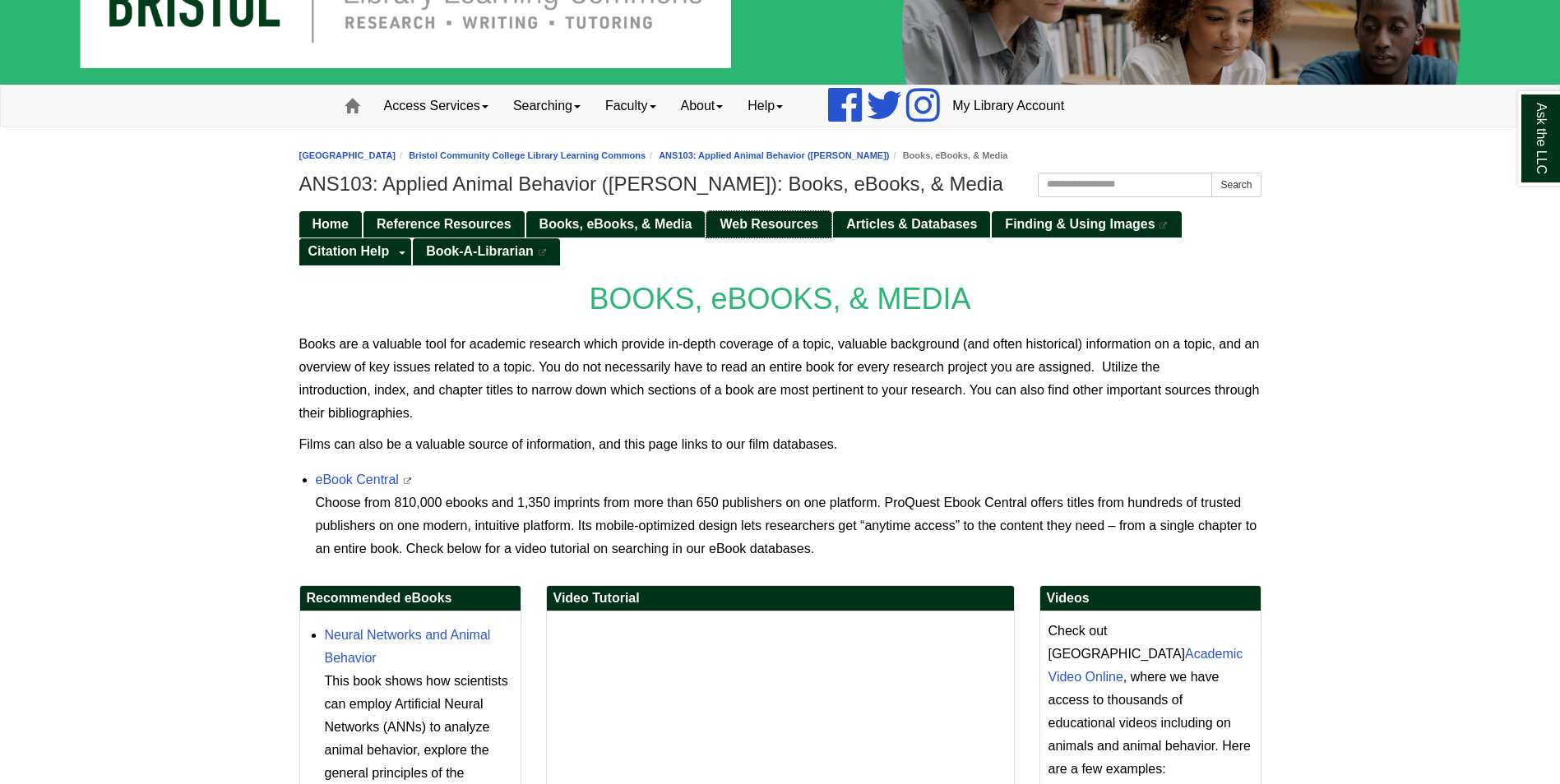
click at [768, 217] on span "Web Resources" at bounding box center [769, 224] width 99 height 14
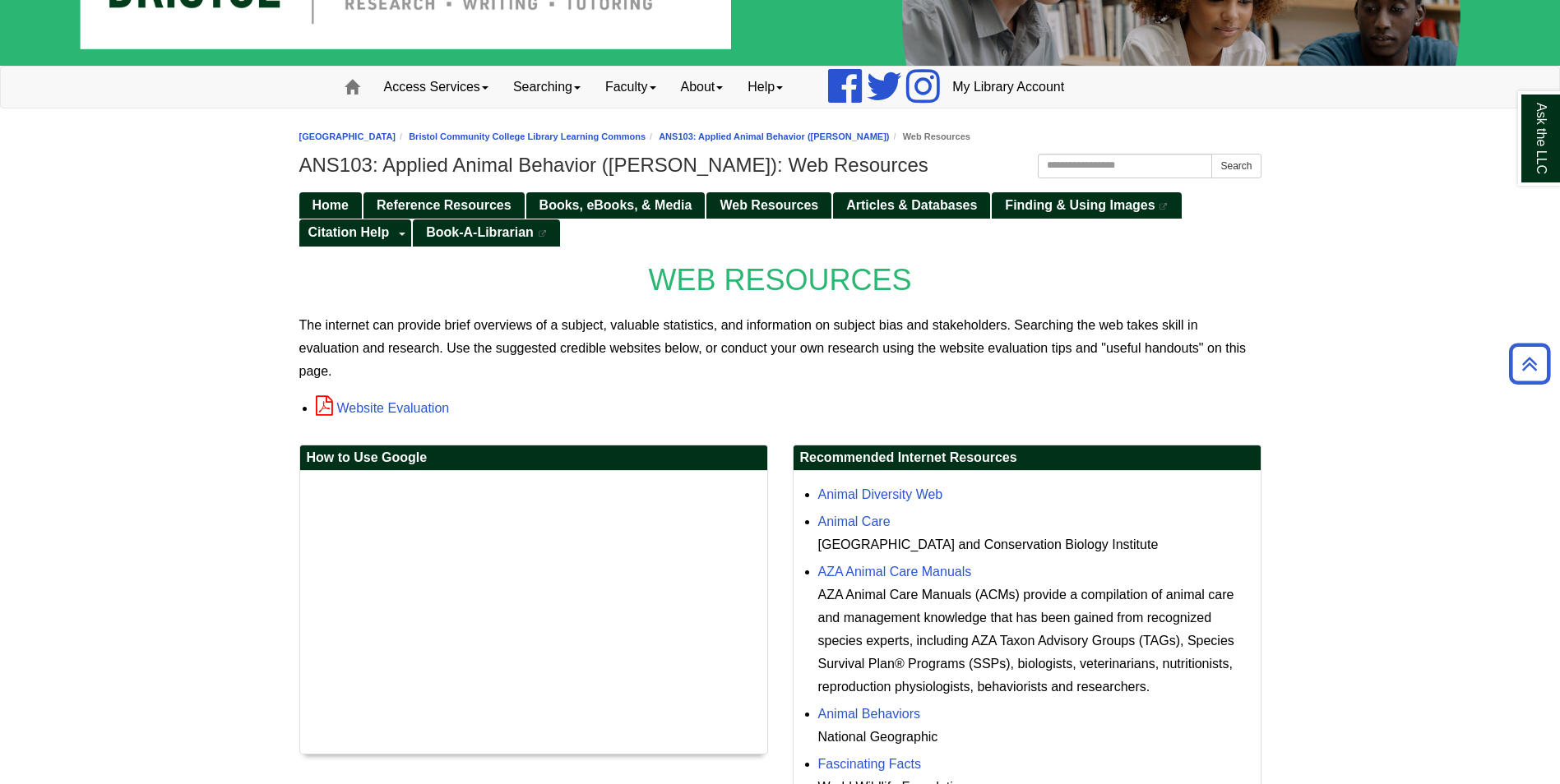
scroll to position [93, 0]
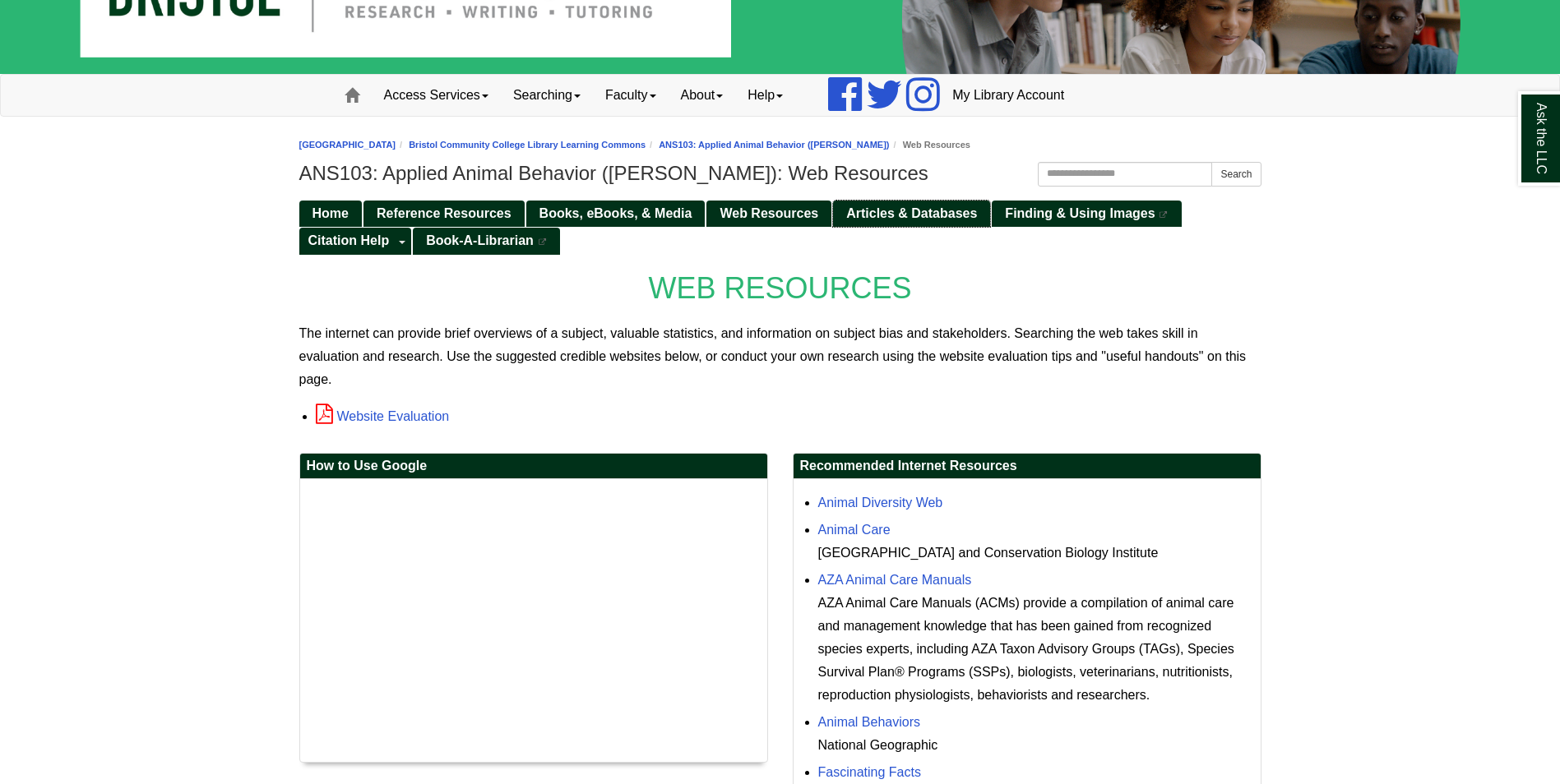
click at [872, 207] on span "Articles & Databases" at bounding box center [912, 214] width 131 height 14
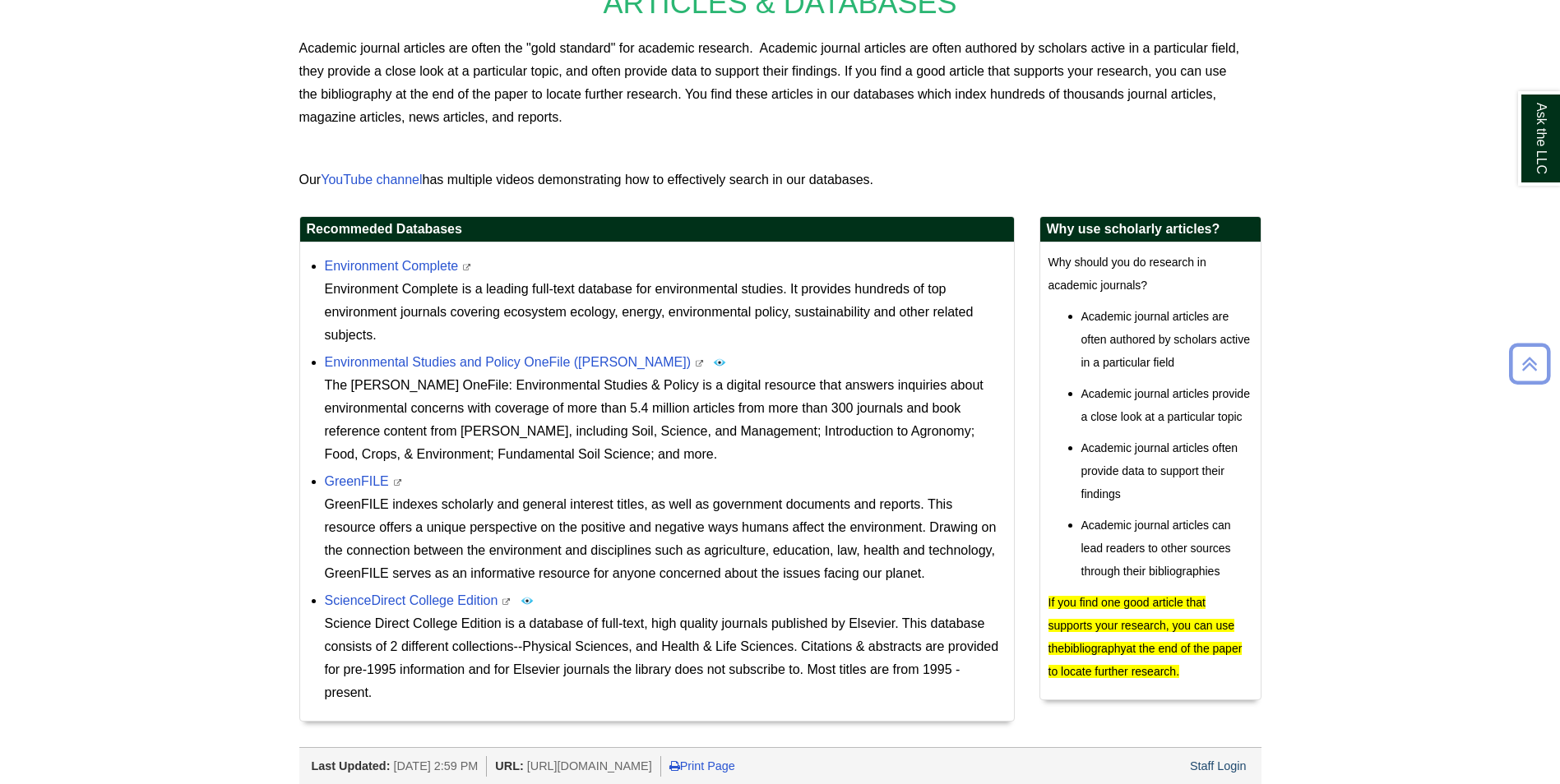
scroll to position [405, 0]
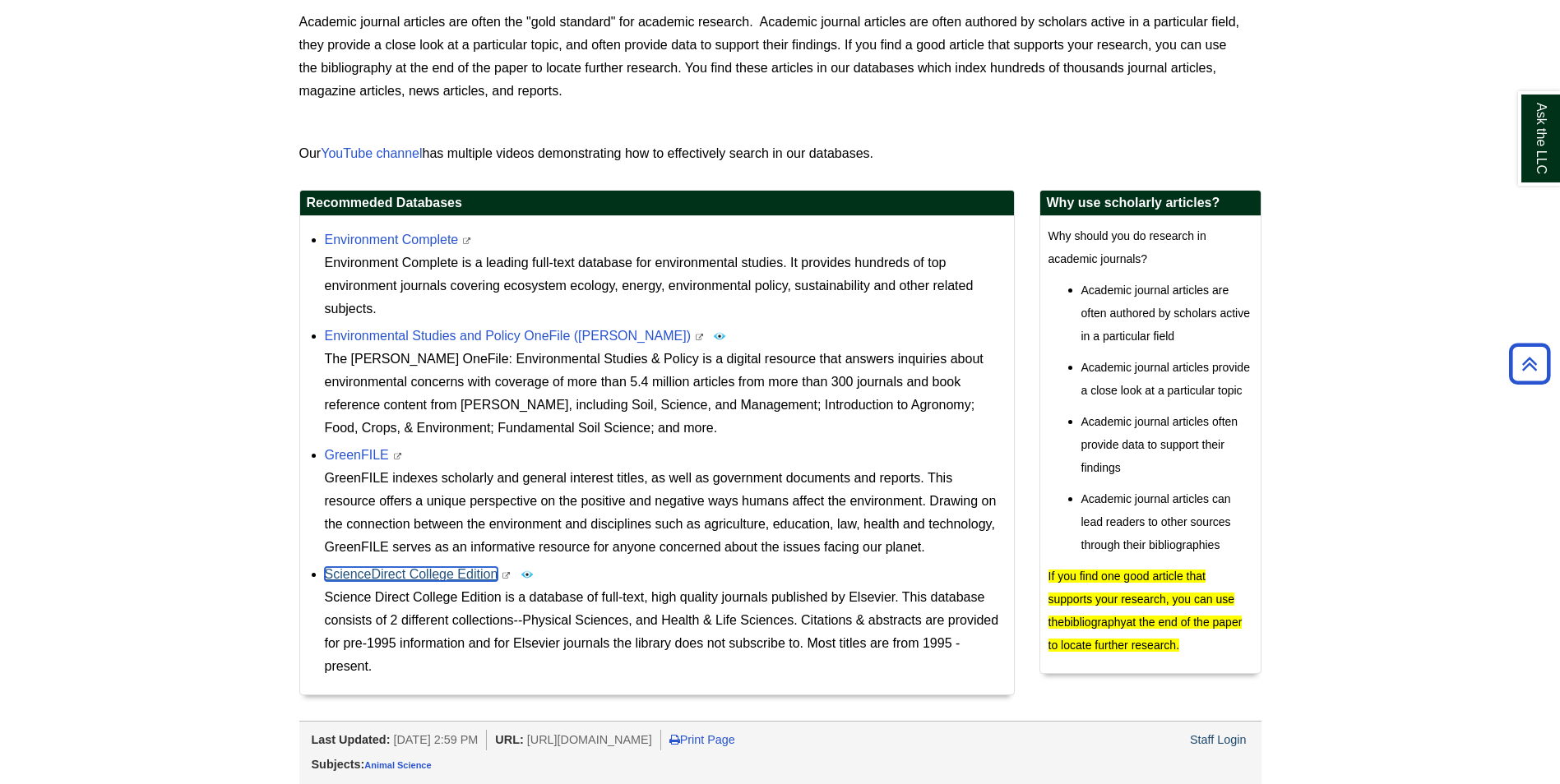
click at [463, 574] on link "ScienceDirect College Edition" at bounding box center [412, 574] width 174 height 14
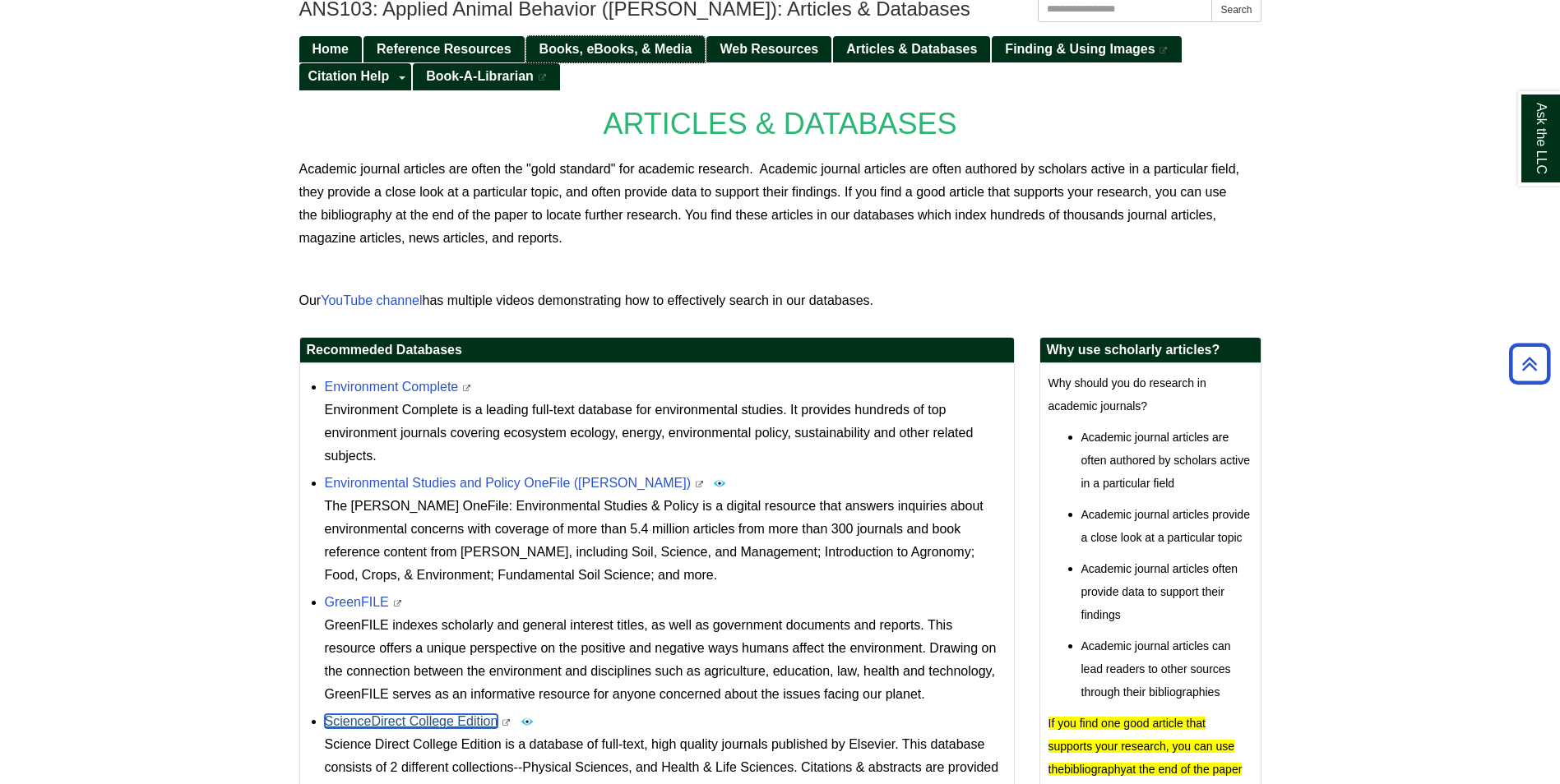
scroll to position [0, 0]
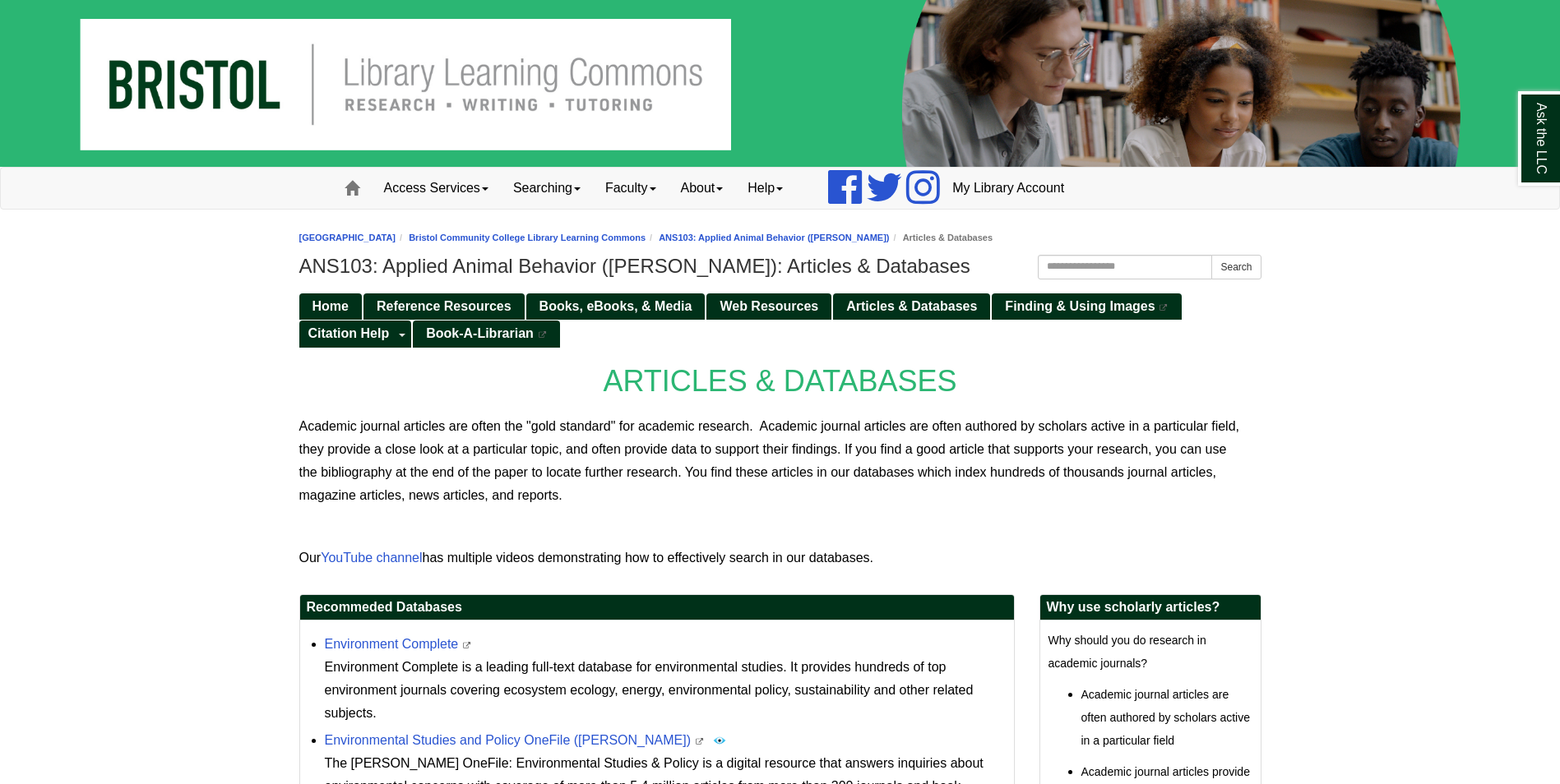
drag, startPoint x: 770, startPoint y: 306, endPoint x: 1273, endPoint y: 354, distance: 505.3
click at [1273, 354] on body "Skip to Main Content Toggle navigation Home Access Services Access Services Pol…" at bounding box center [780, 594] width 1560 height 1189
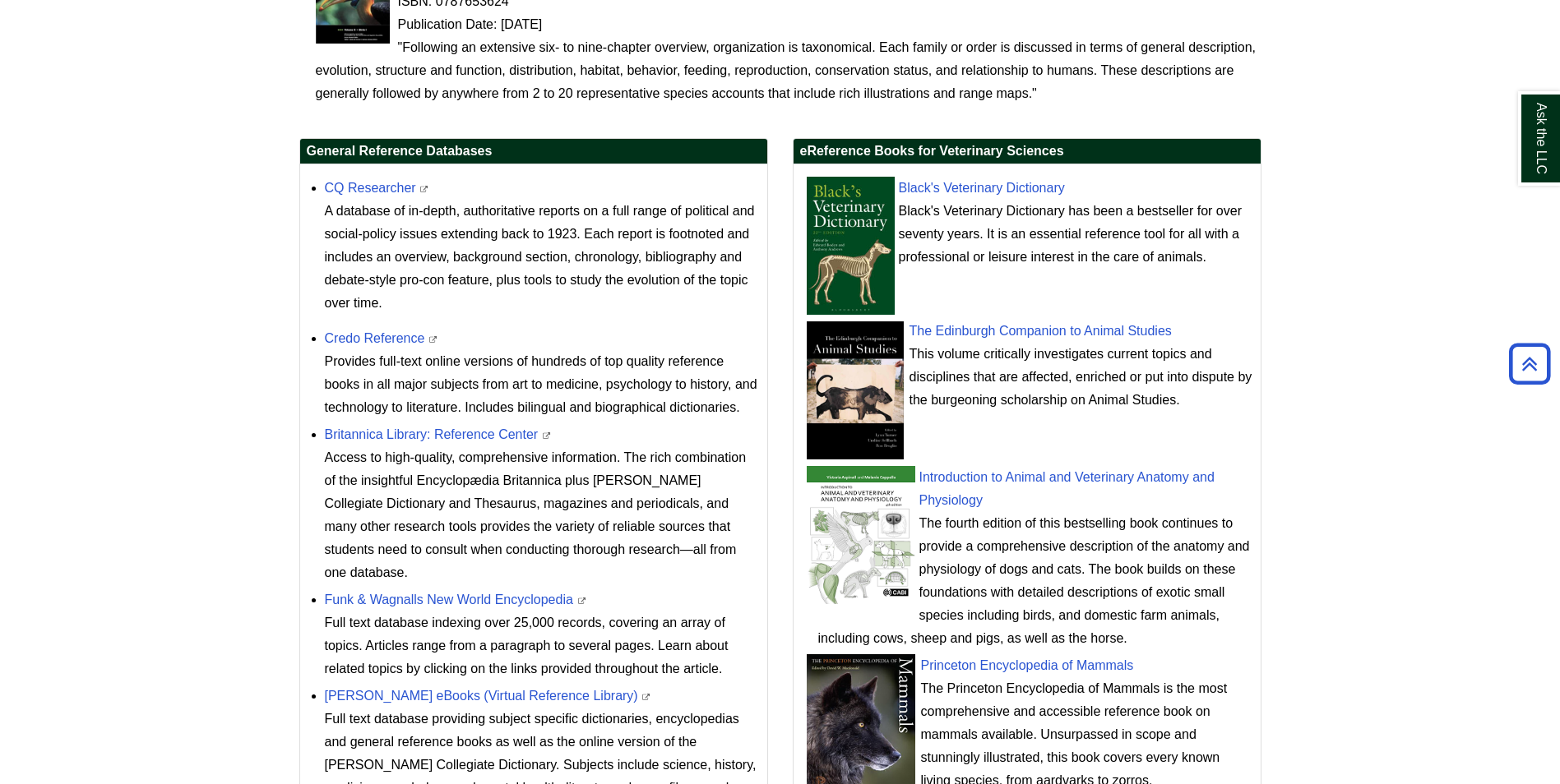
scroll to position [204, 0]
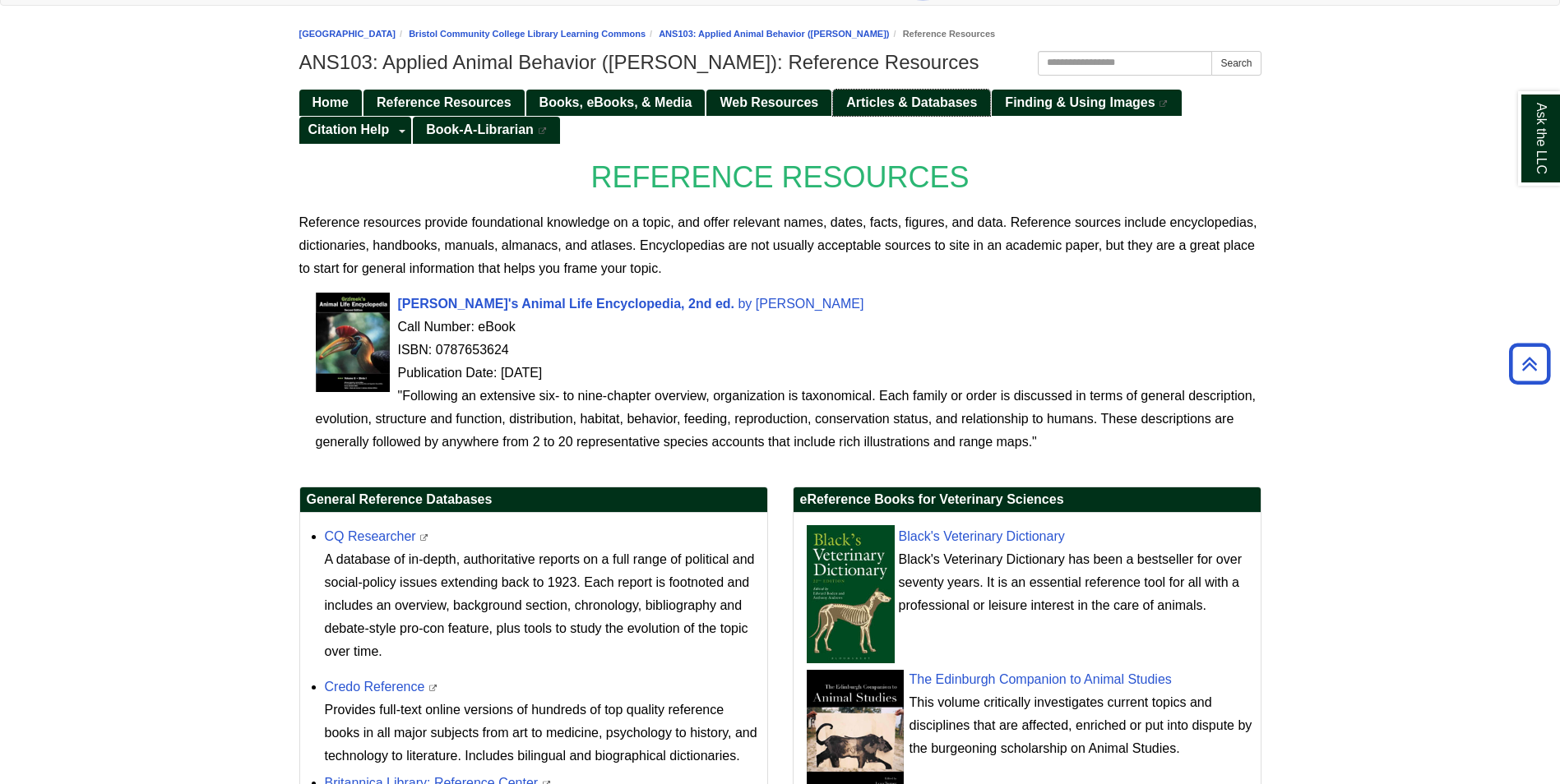
click at [899, 105] on span "Articles & Databases" at bounding box center [912, 102] width 131 height 14
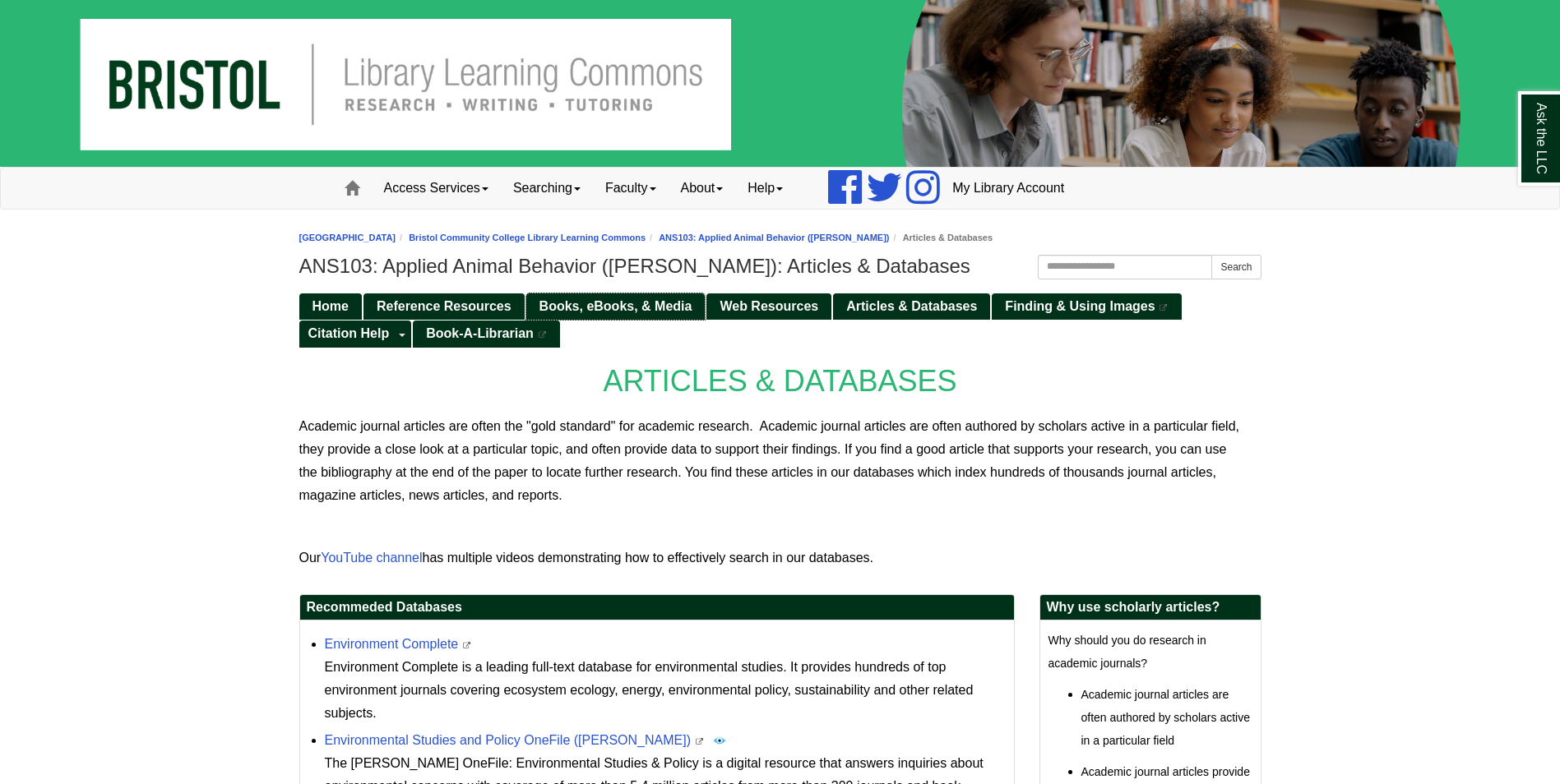
click at [637, 312] on span "Books, eBooks, & Media" at bounding box center [616, 306] width 153 height 14
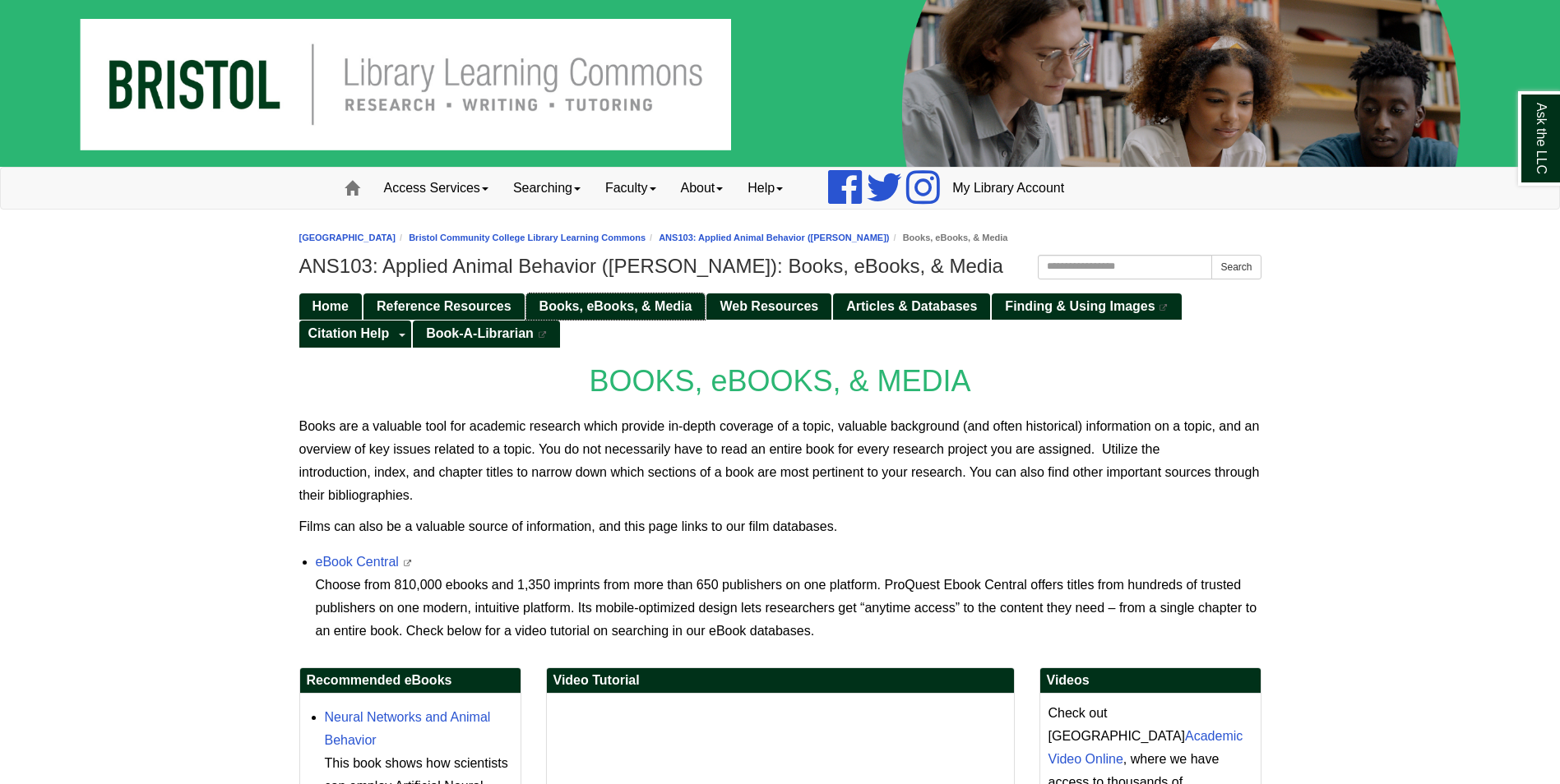
click at [549, 306] on span "Books, eBooks, & Media" at bounding box center [616, 306] width 153 height 14
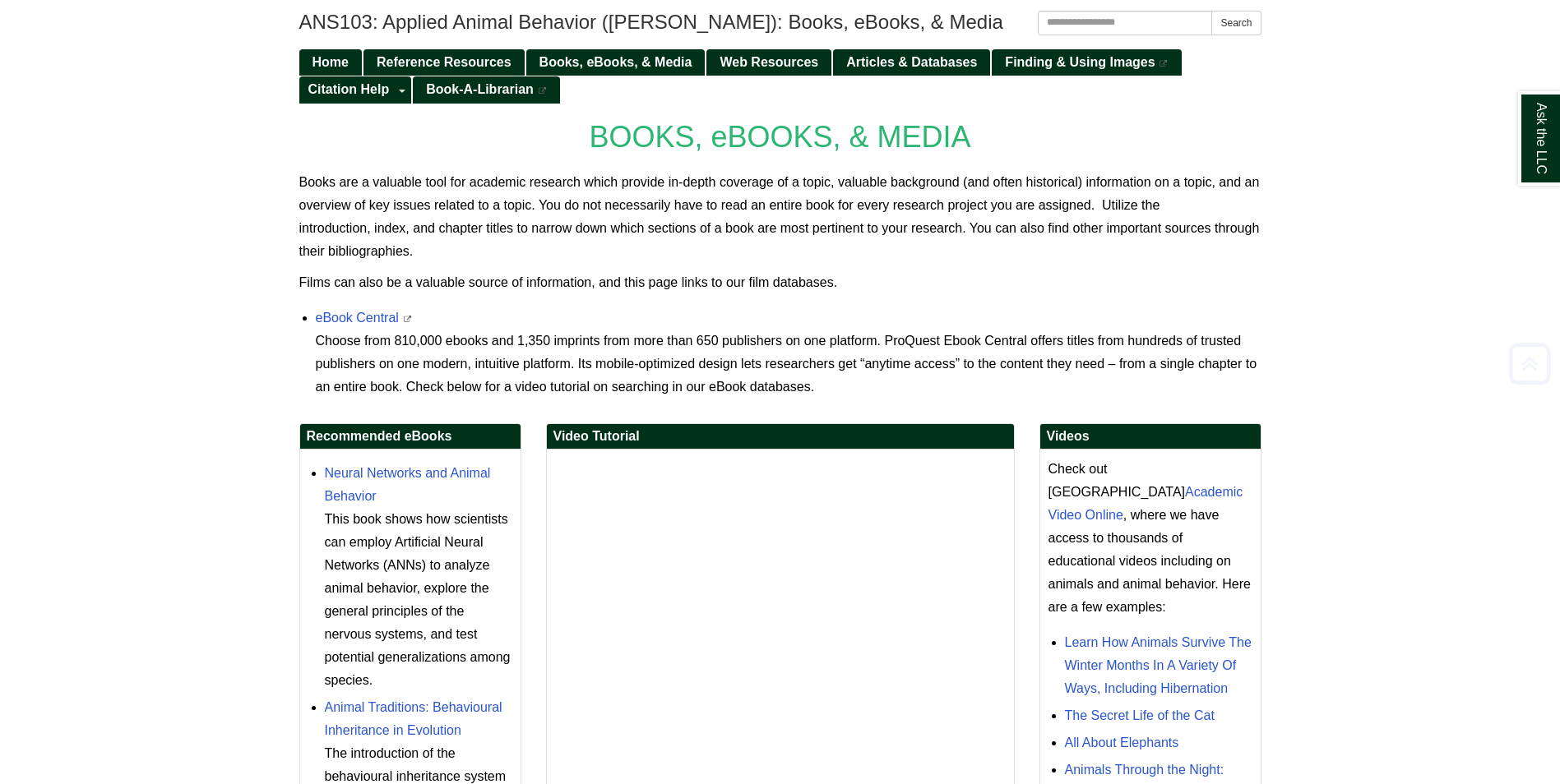
scroll to position [247, 0]
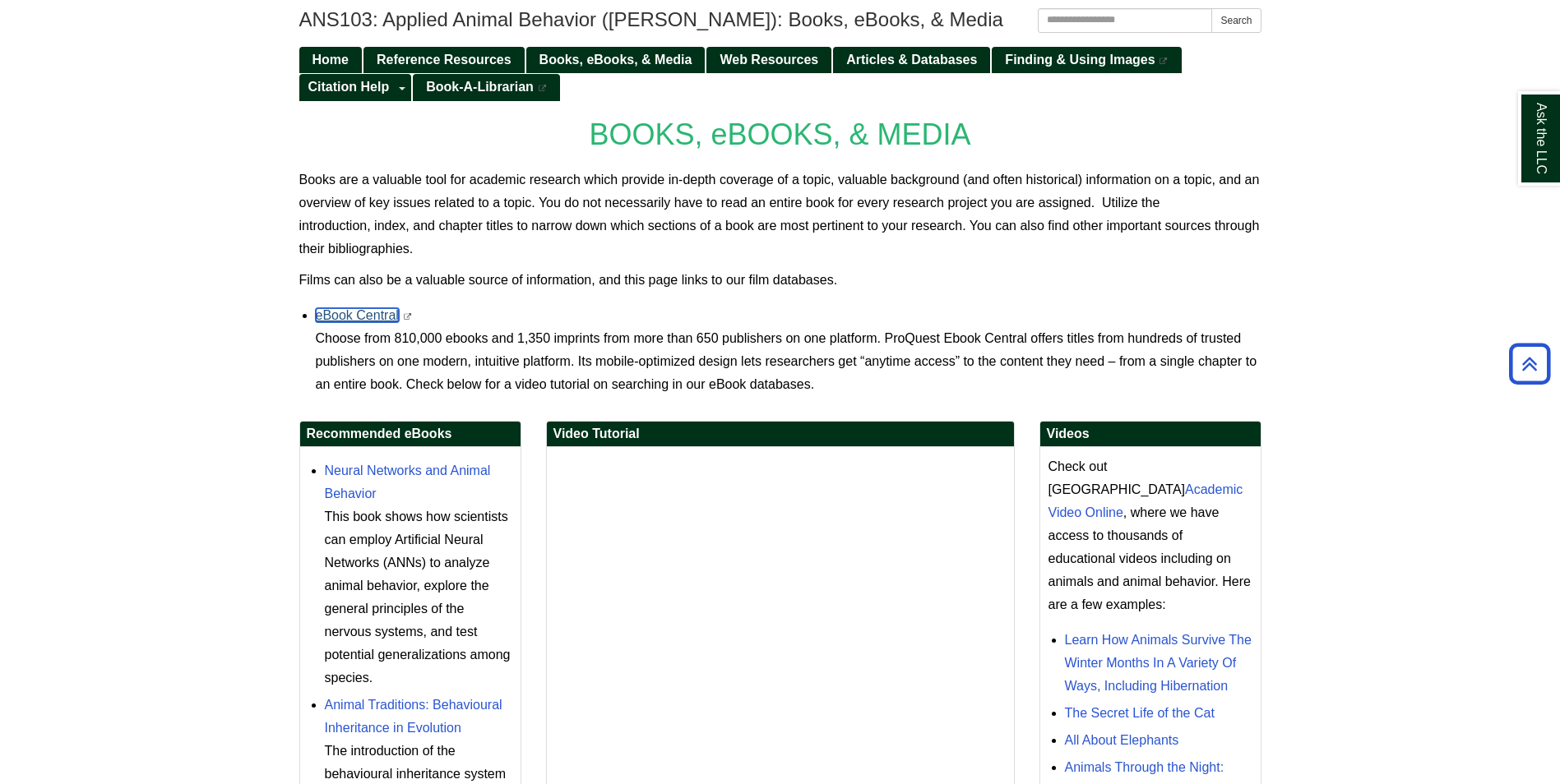
click at [384, 316] on link "eBook Central" at bounding box center [357, 315] width 83 height 14
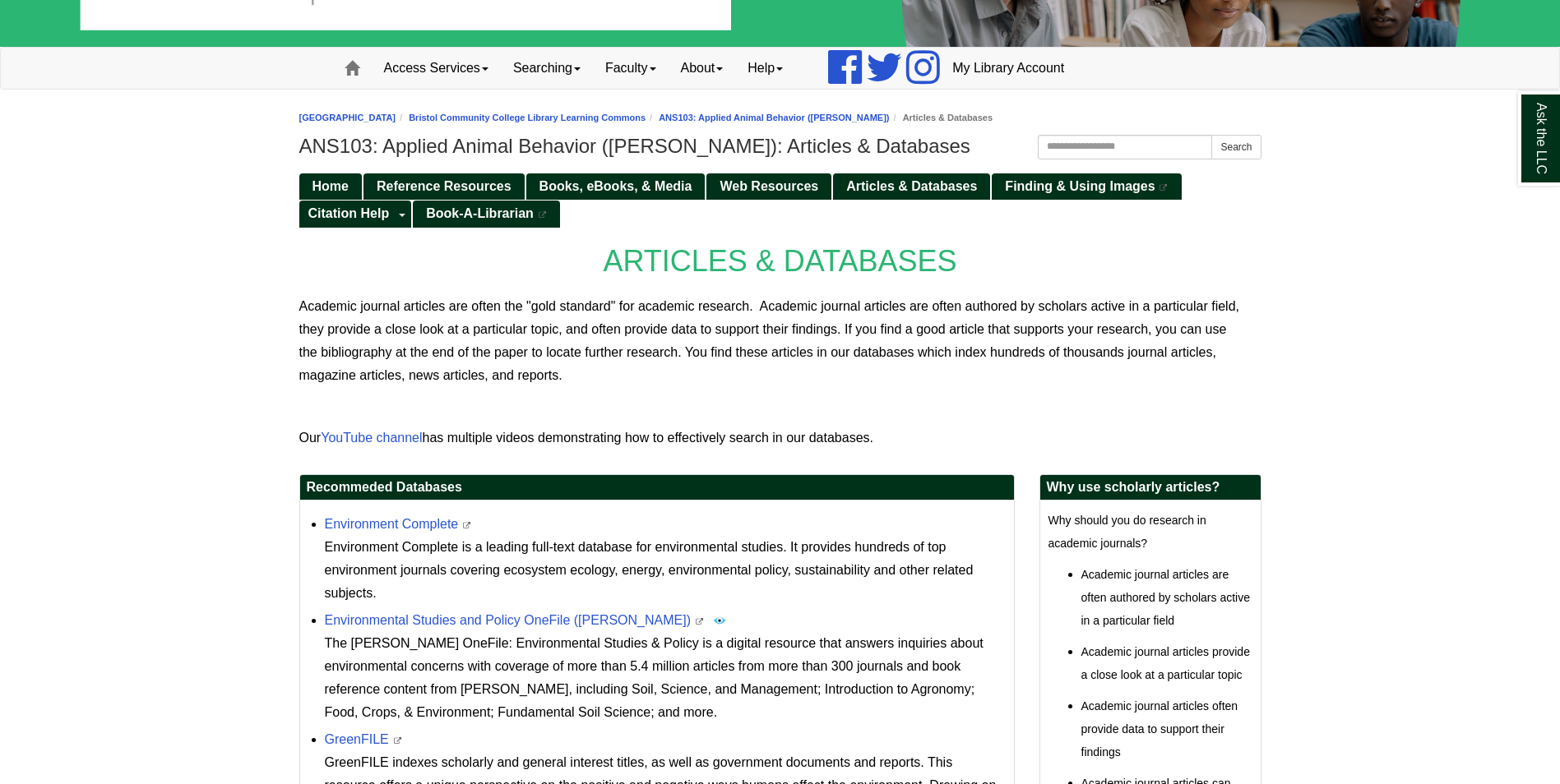
scroll to position [329, 0]
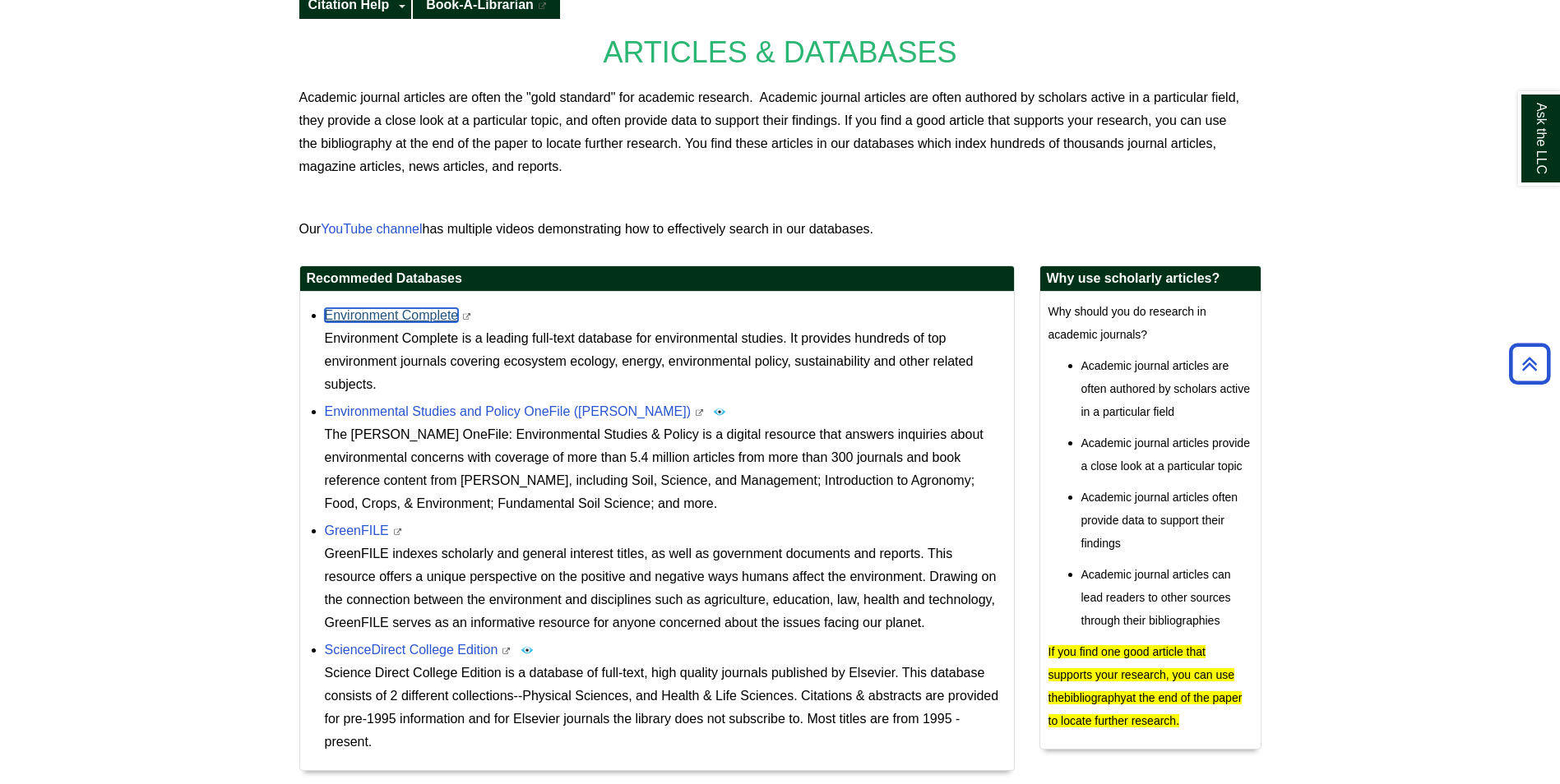
click at [409, 317] on link "Environment Complete" at bounding box center [391, 315] width 134 height 14
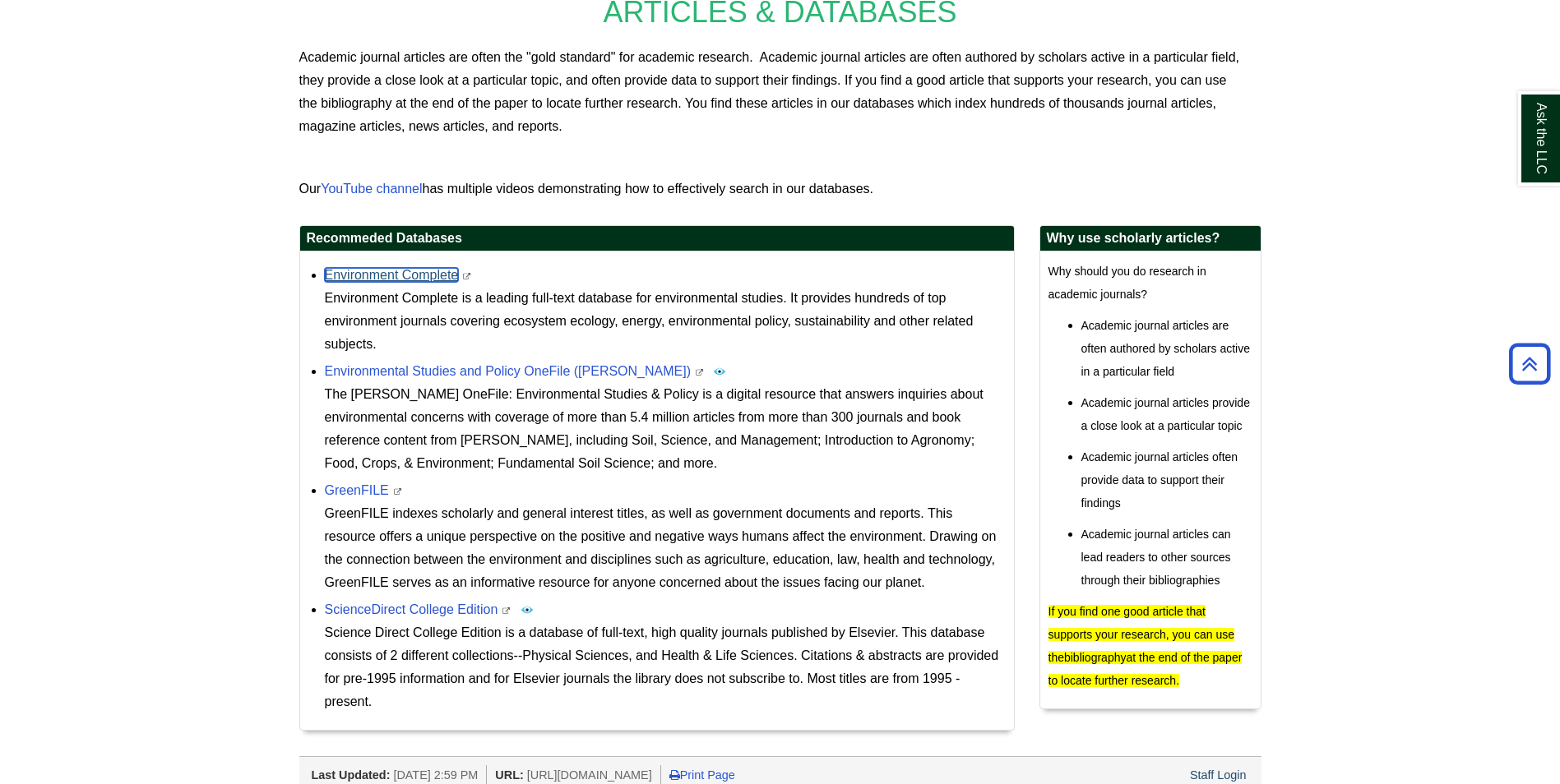
scroll to position [405, 0]
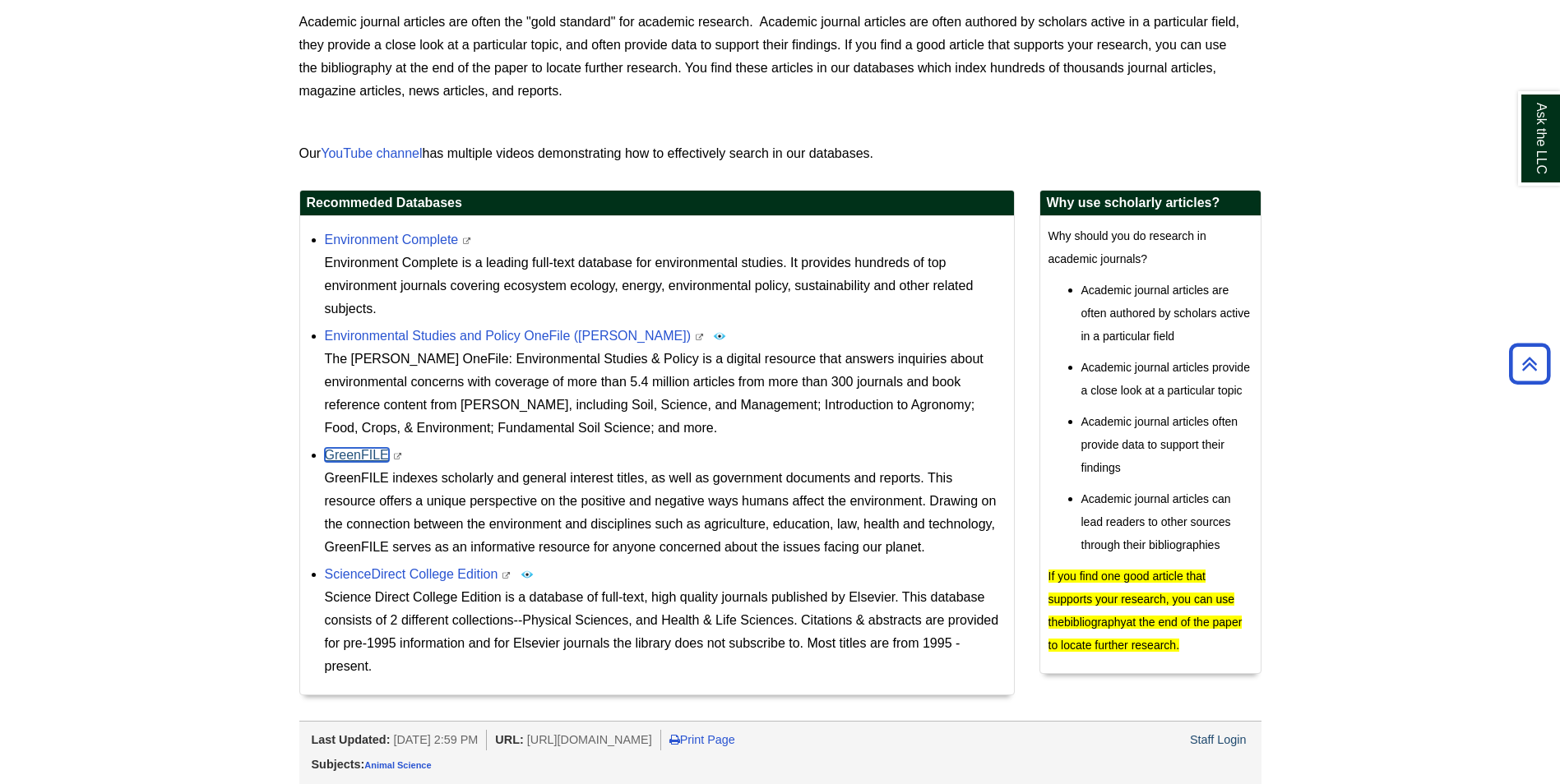
click at [349, 455] on link "GreenFILE" at bounding box center [357, 454] width 64 height 14
click at [430, 574] on link "ScienceDirect College Edition" at bounding box center [412, 574] width 174 height 14
click at [415, 580] on link "ScienceDirect College Edition" at bounding box center [412, 574] width 174 height 14
click at [425, 333] on link "Environmental Studies and Policy OneFile (Gale)" at bounding box center [508, 335] width 367 height 14
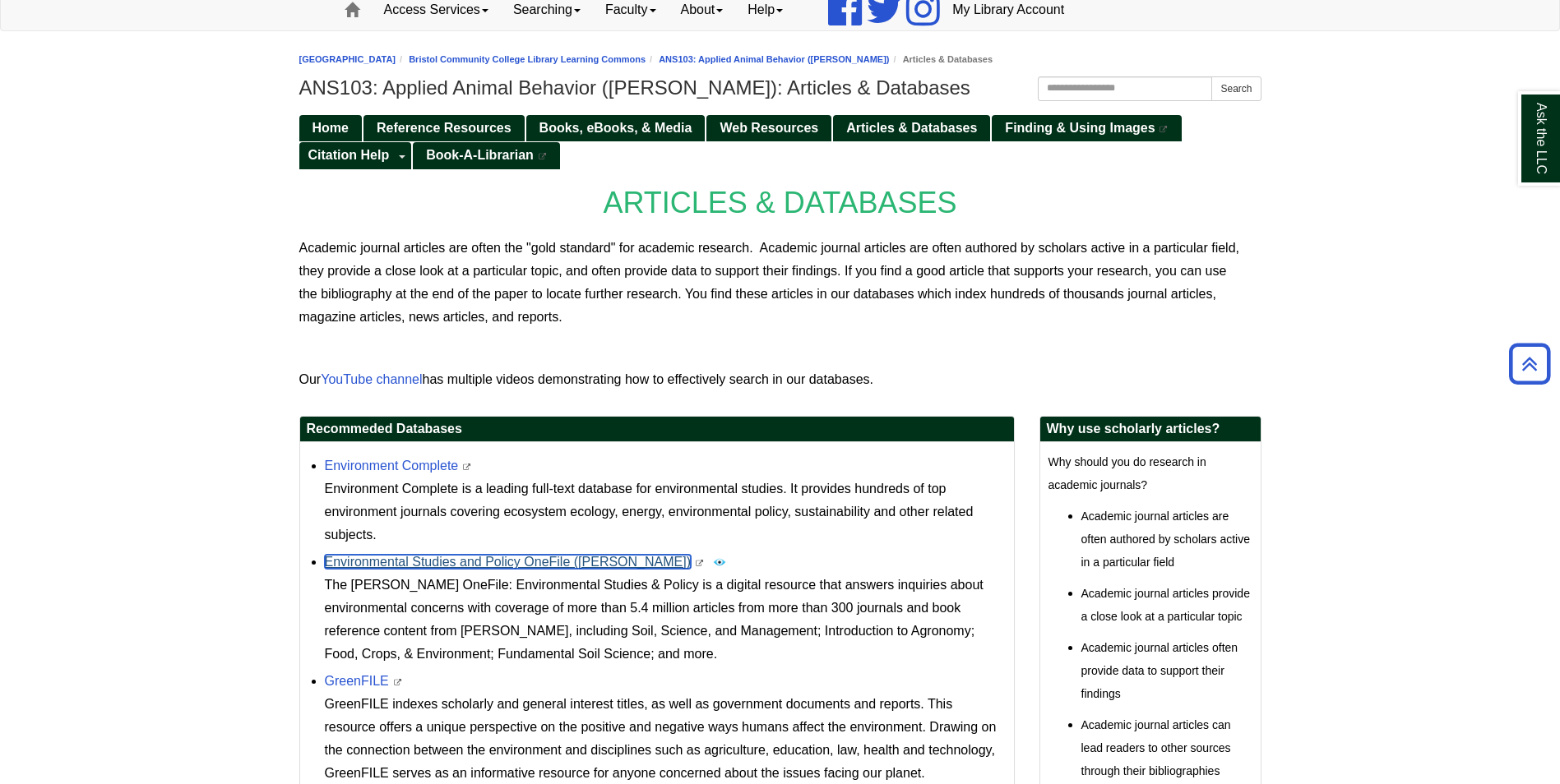
scroll to position [158, 0]
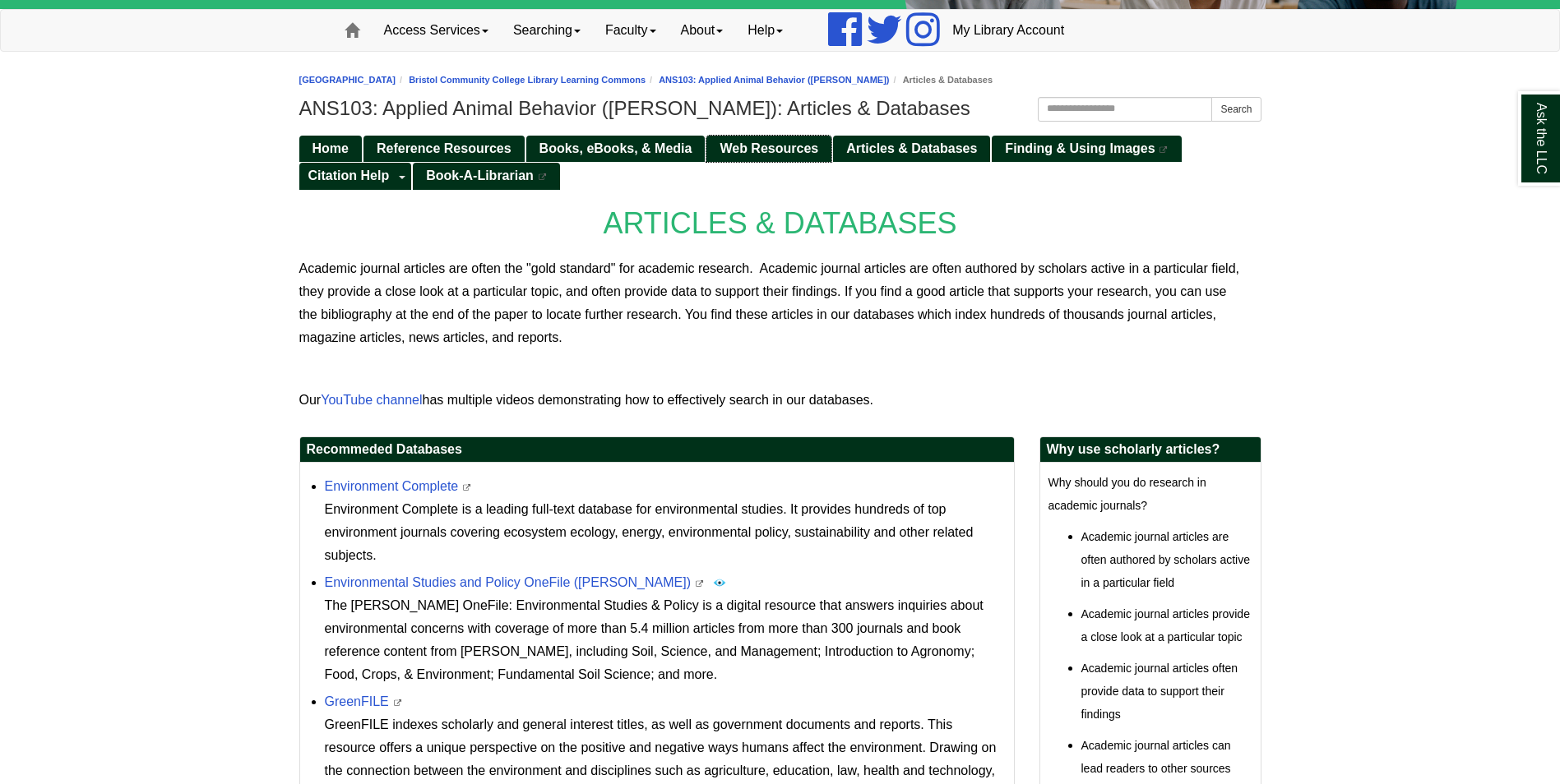
click at [775, 142] on span "Web Resources" at bounding box center [769, 148] width 99 height 14
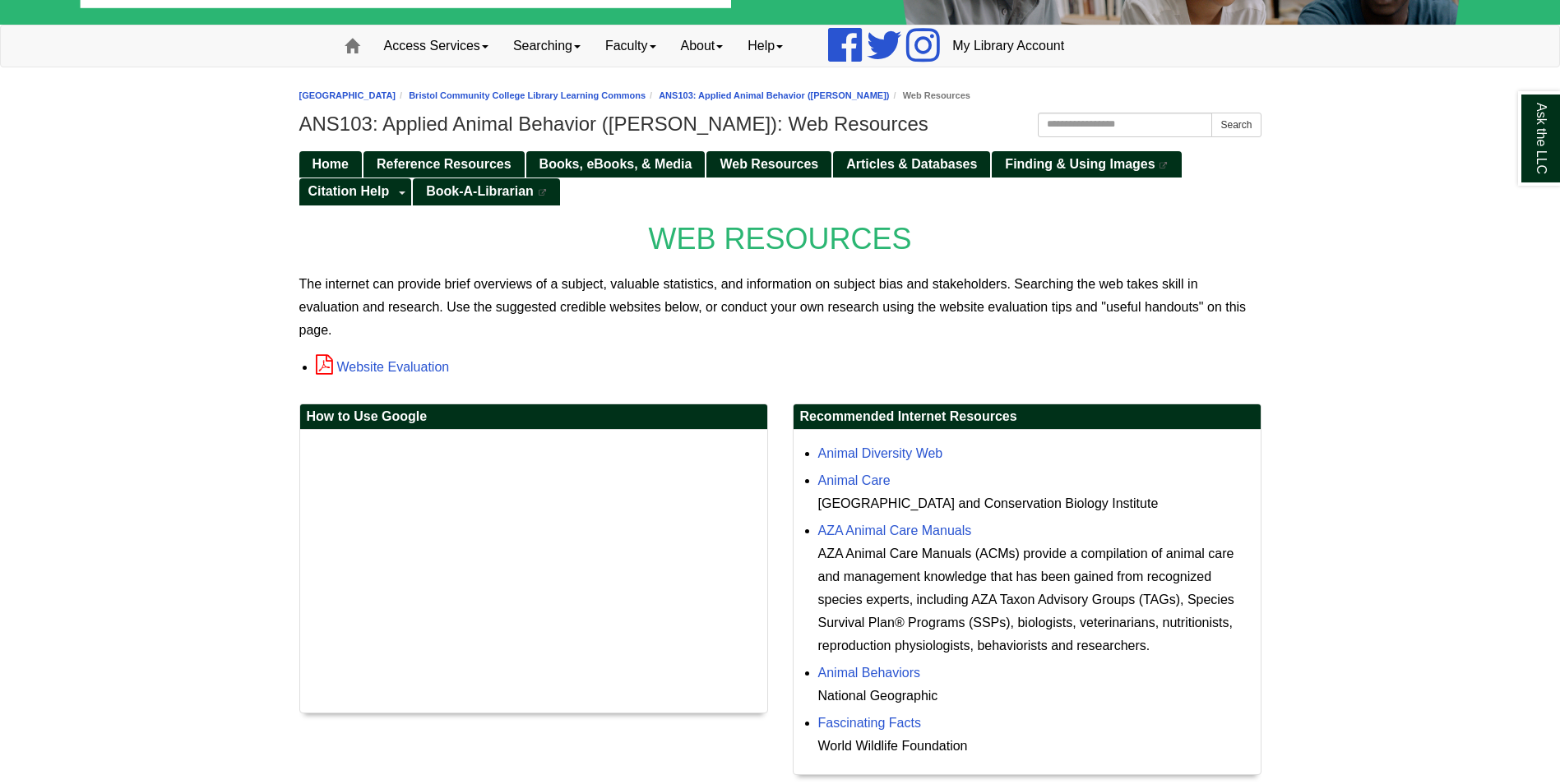
scroll to position [247, 0]
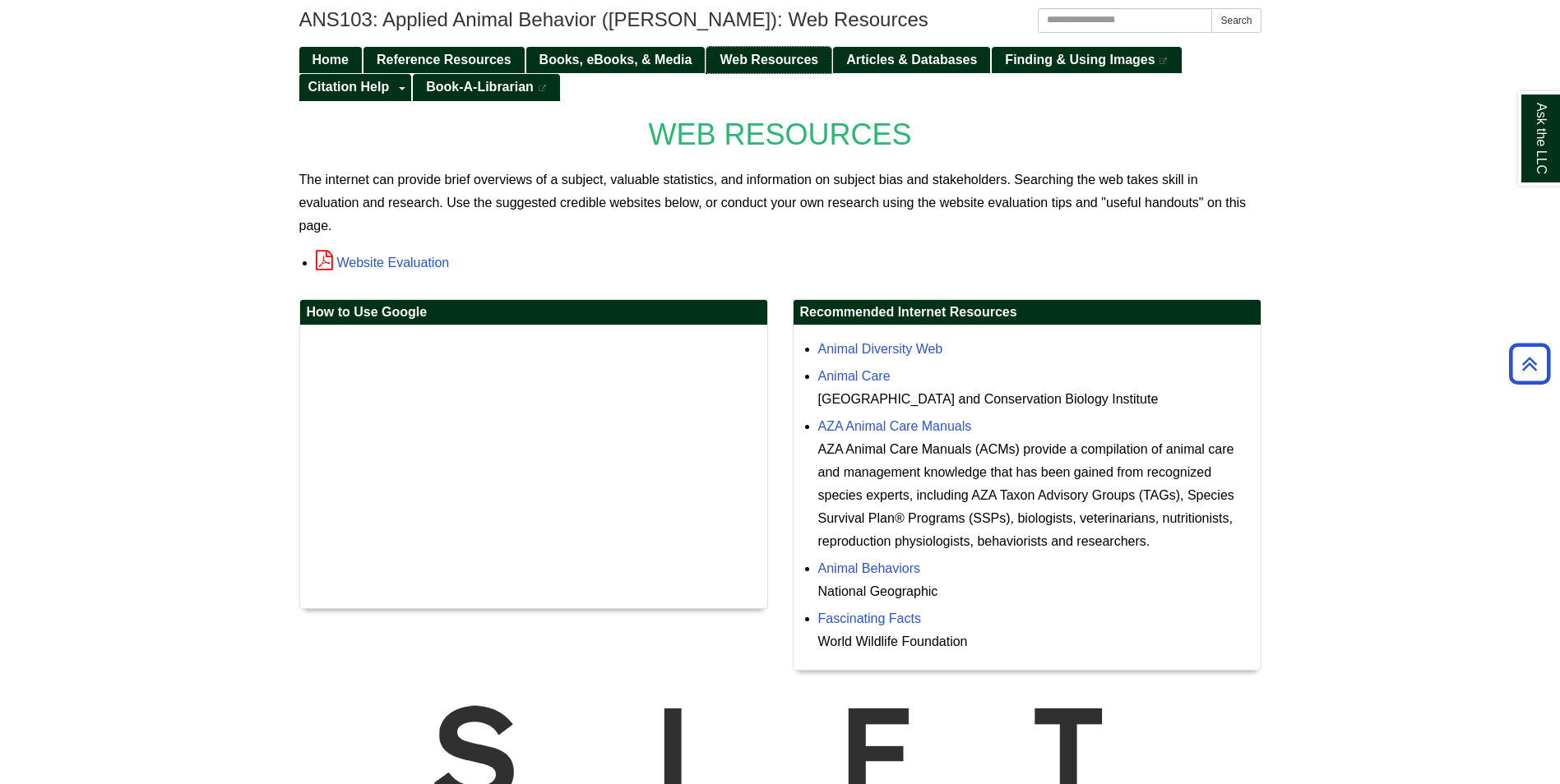
click at [731, 64] on span "Web Resources" at bounding box center [769, 59] width 99 height 14
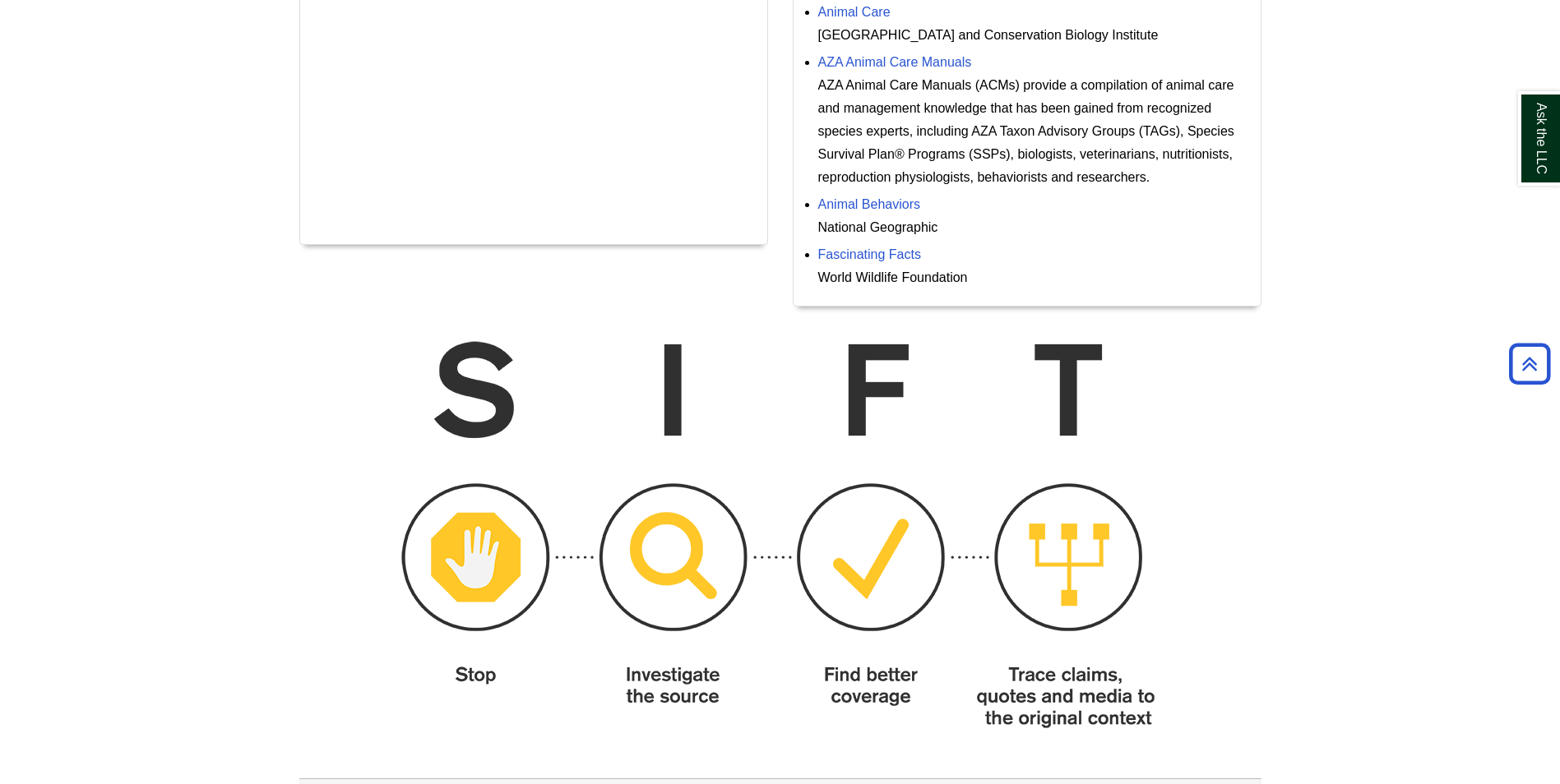
scroll to position [586, 0]
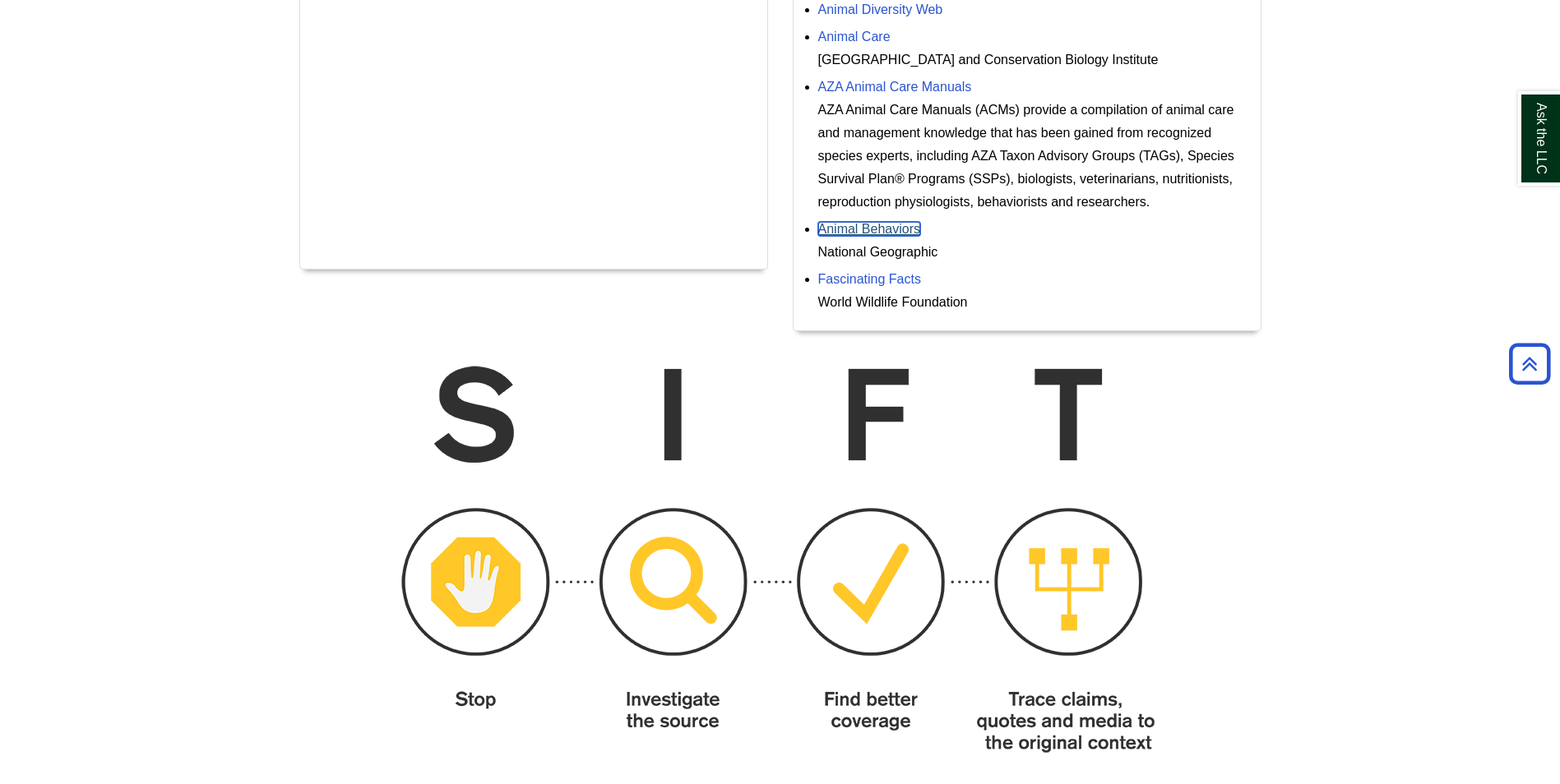
click at [834, 233] on link "Animal Behaviors" at bounding box center [869, 229] width 102 height 14
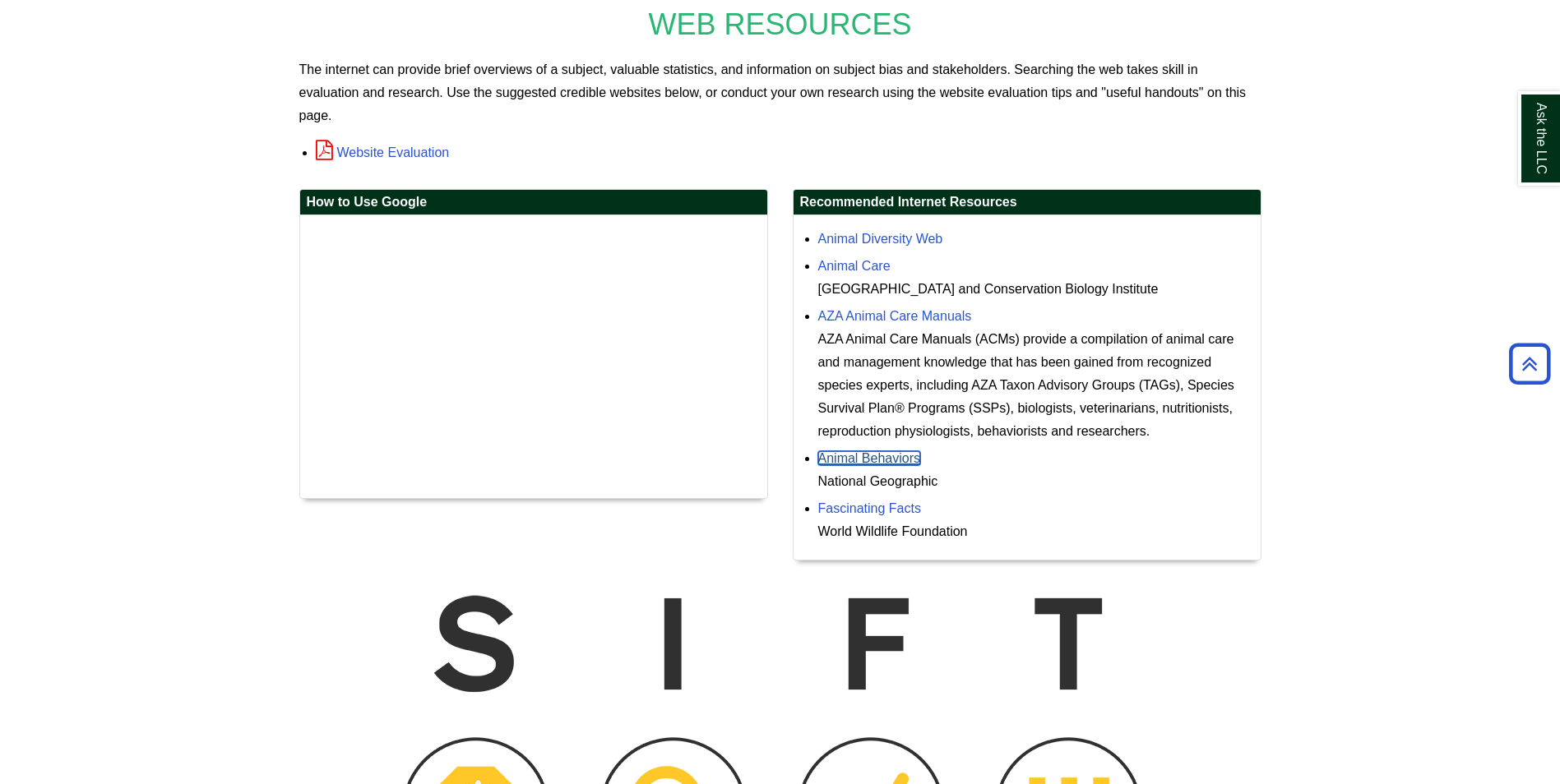
scroll to position [339, 0]
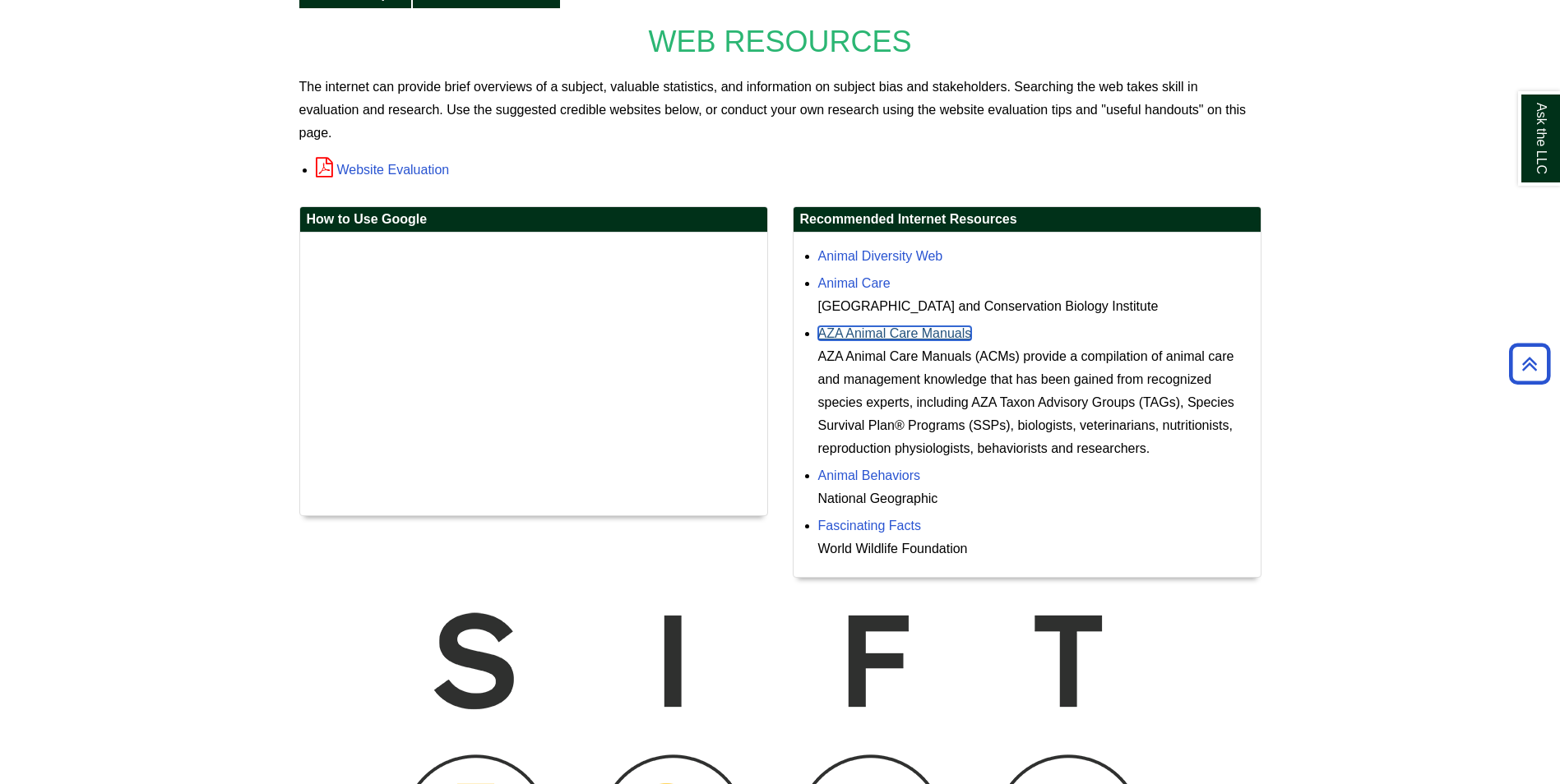
click at [925, 338] on link "AZA Animal Care Manuals" at bounding box center [896, 333] width 154 height 14
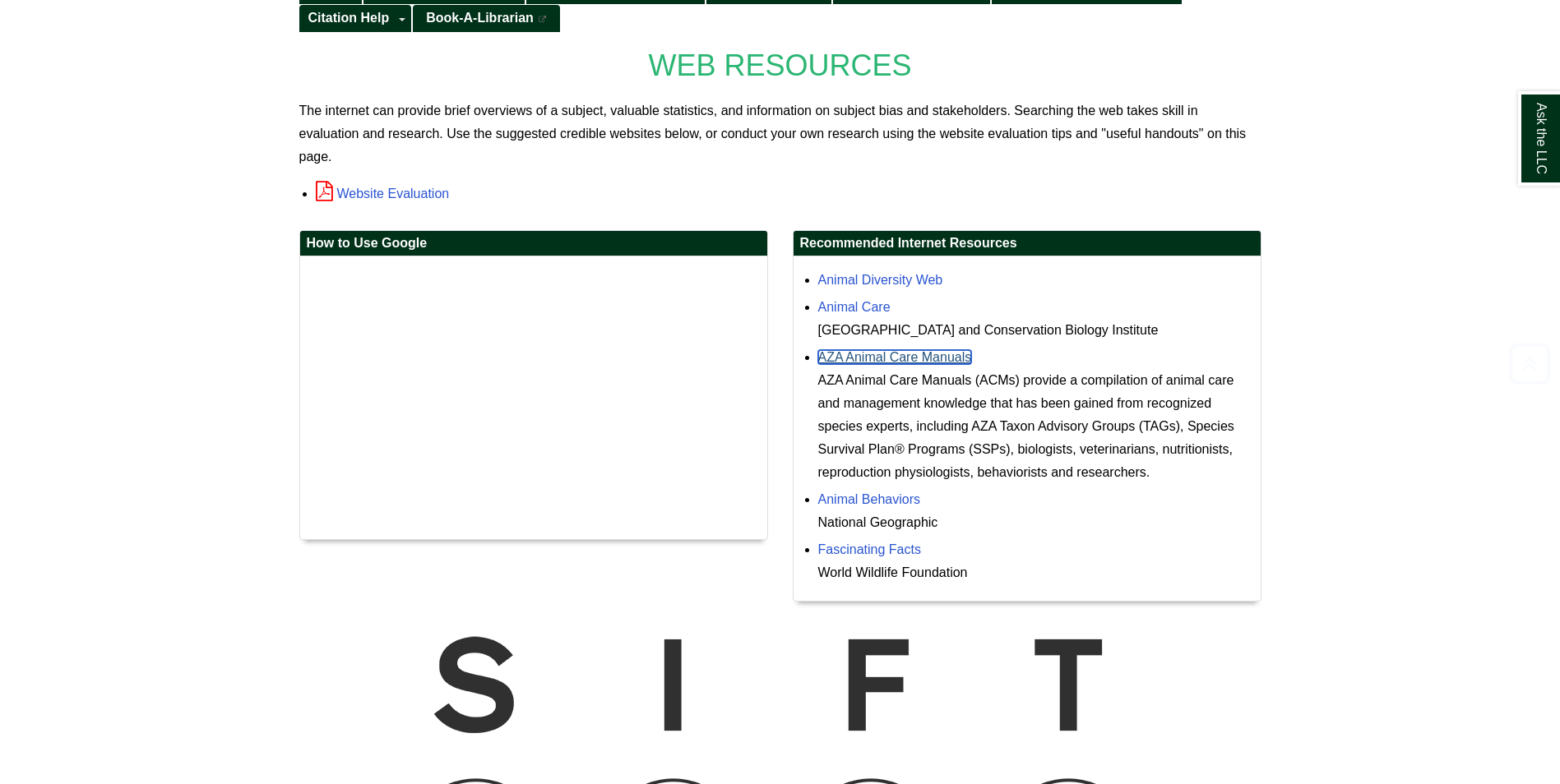
scroll to position [422, 0]
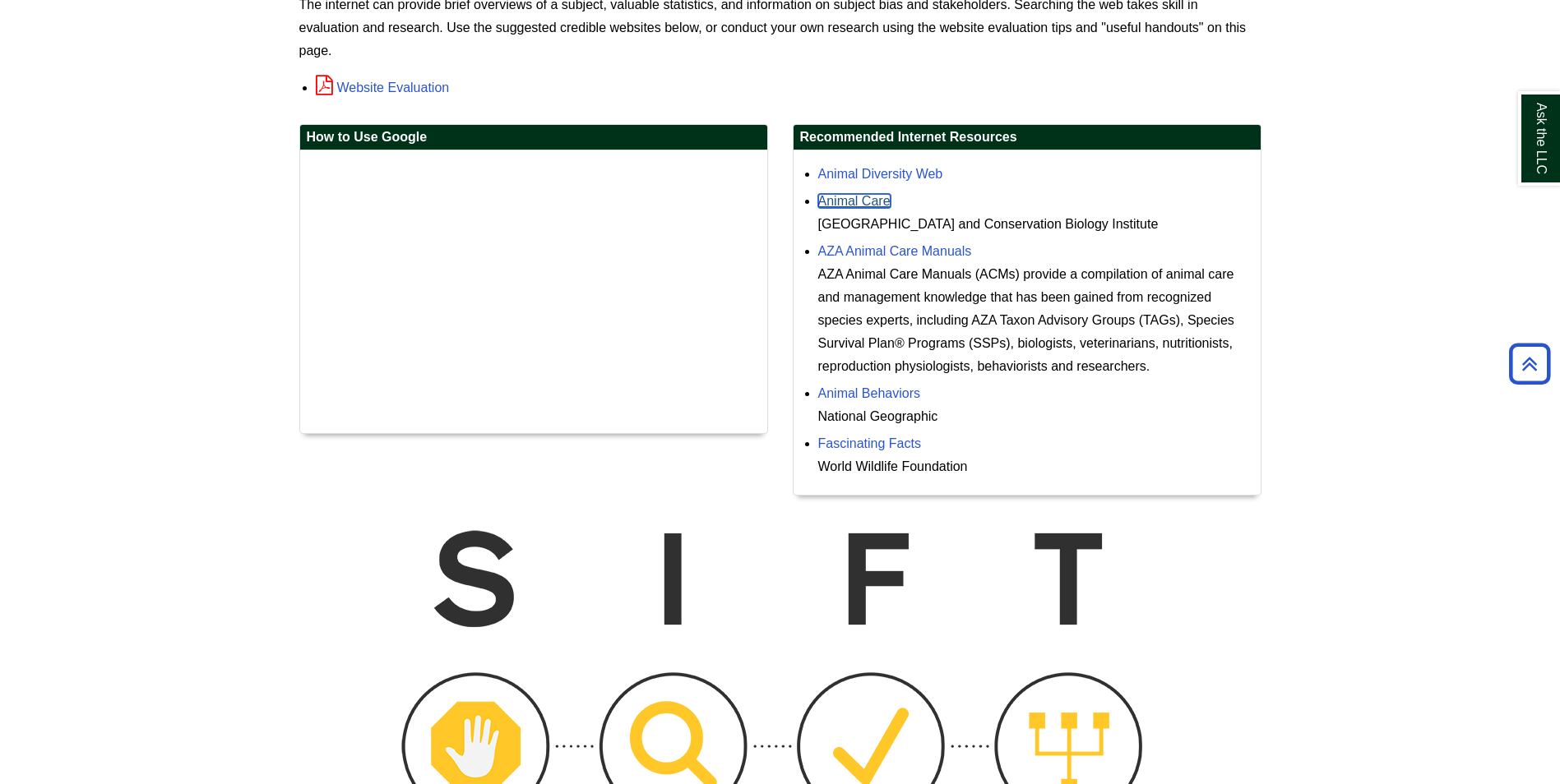
click at [867, 203] on link "Animal Care" at bounding box center [855, 201] width 72 height 14
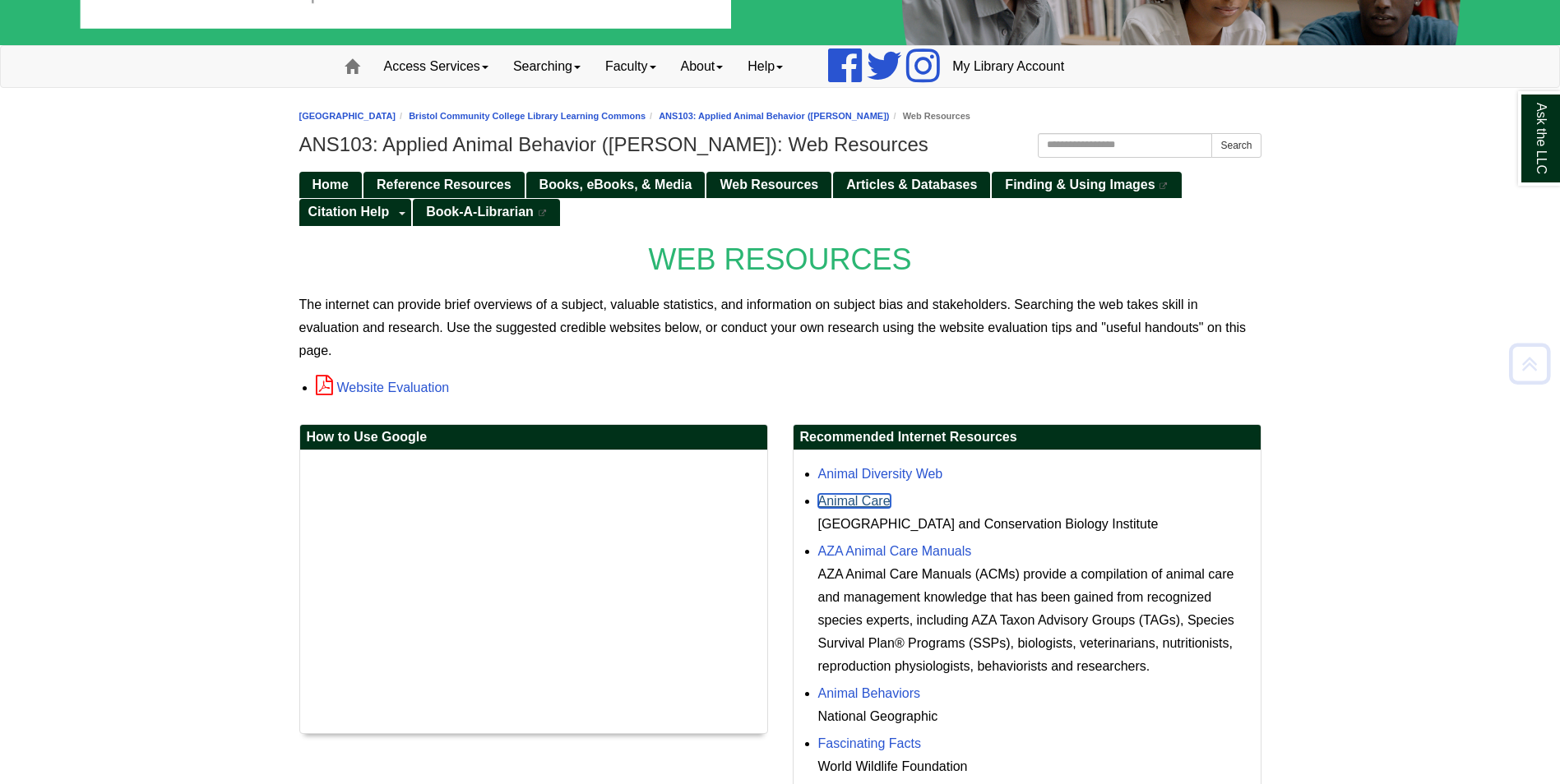
scroll to position [93, 0]
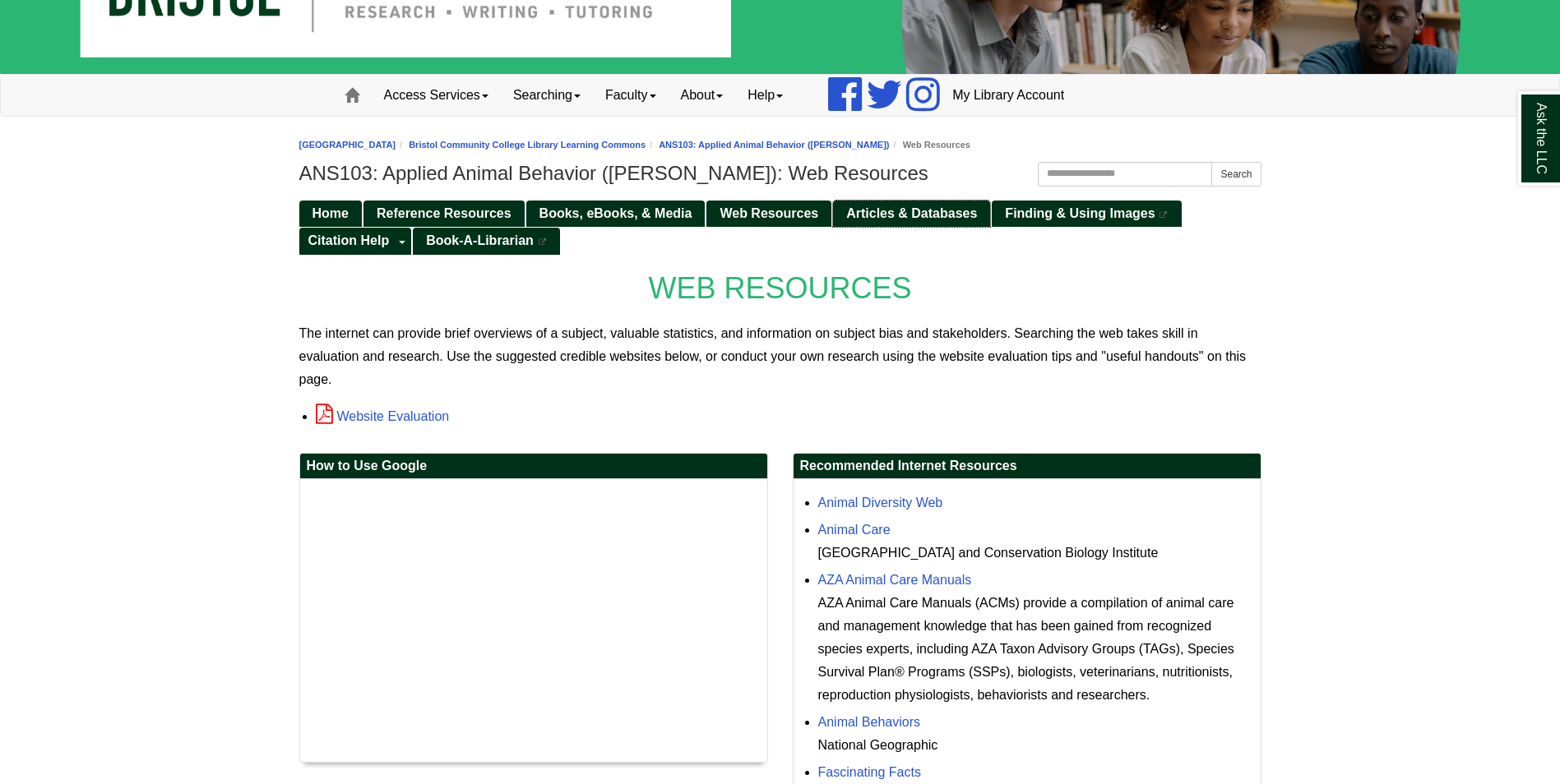
click at [888, 216] on span "Articles & Databases" at bounding box center [912, 214] width 131 height 14
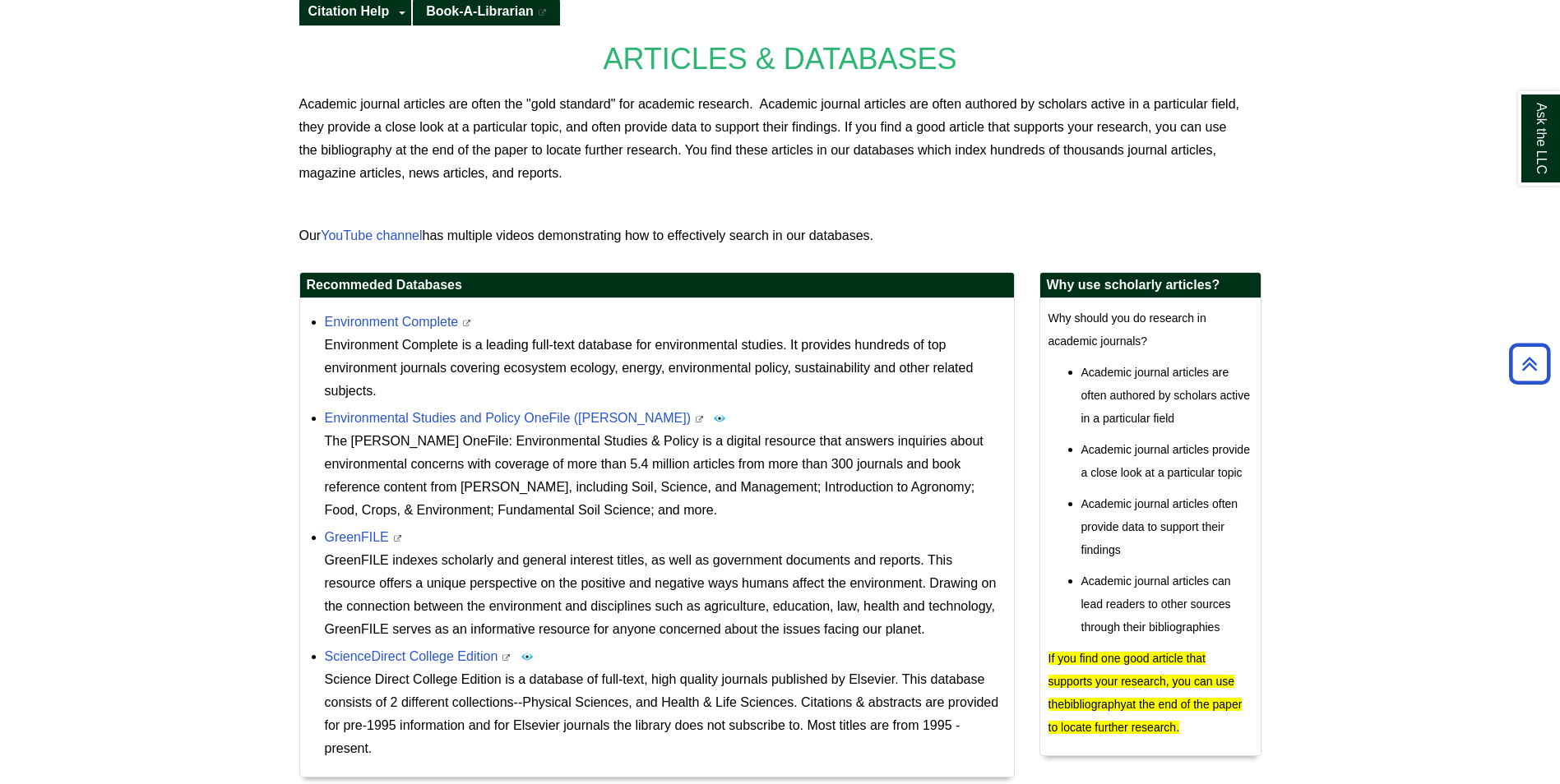
scroll to position [405, 0]
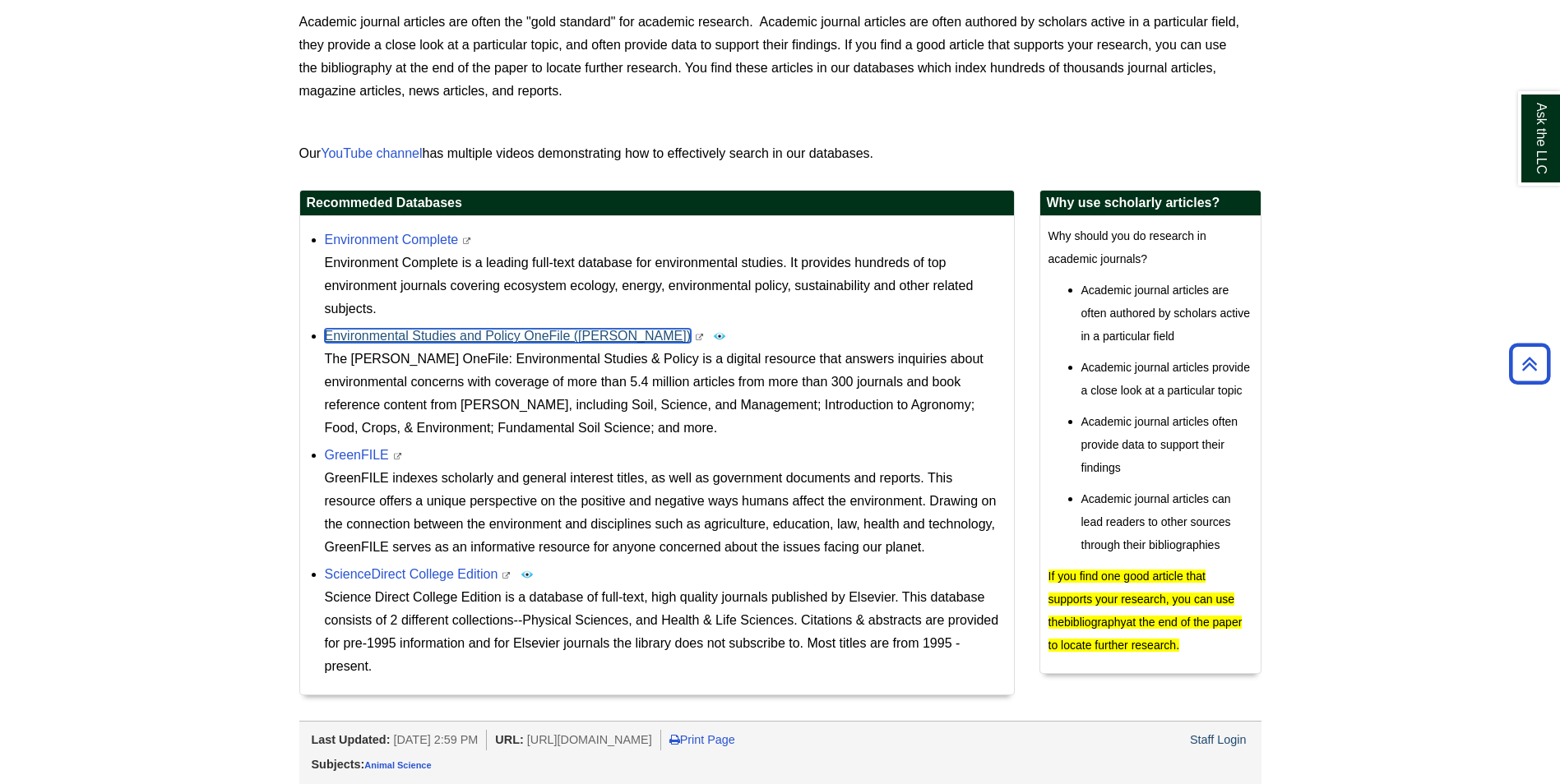
click at [445, 337] on link "Environmental Studies and Policy OneFile ([PERSON_NAME])" at bounding box center [508, 335] width 367 height 14
click at [410, 250] on div "Environment Complete This link opens in a new window Environment Complete is a …" at bounding box center [665, 274] width 681 height 92
click at [407, 237] on link "Environment Complete" at bounding box center [391, 240] width 134 height 14
click at [389, 586] on div "Science Direct College Edition is a database of full-text, high quality journal…" at bounding box center [665, 632] width 681 height 92
click at [389, 580] on link "ScienceDirect College Edition" at bounding box center [412, 574] width 174 height 14
